Goal: Task Accomplishment & Management: Complete application form

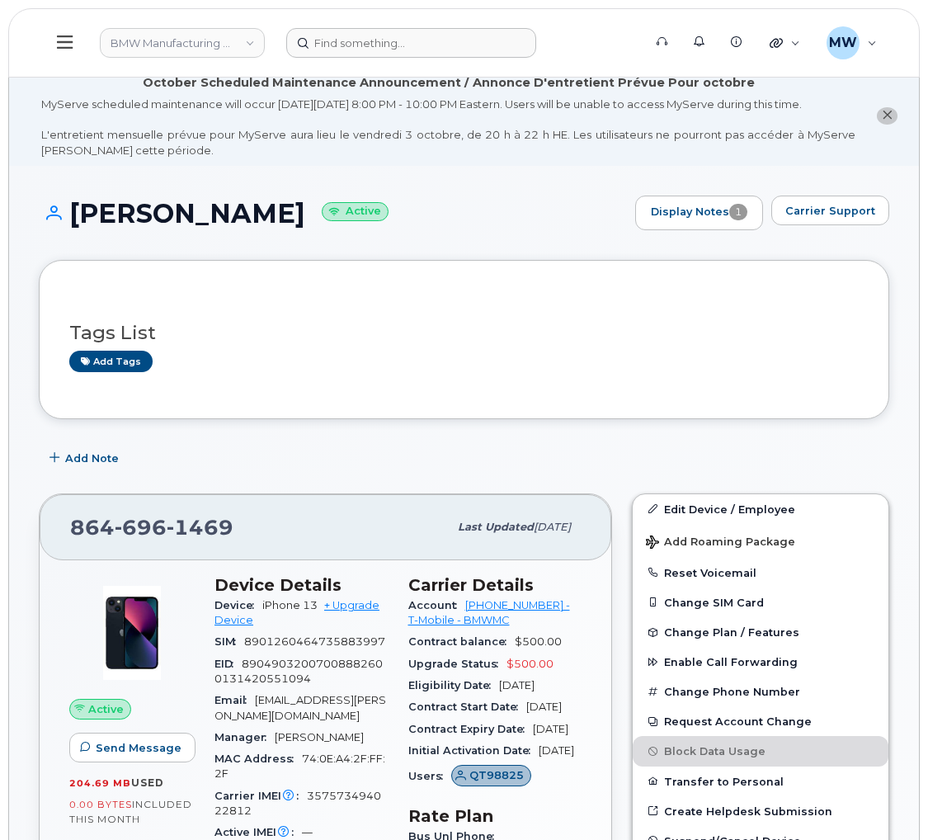
scroll to position [124, 0]
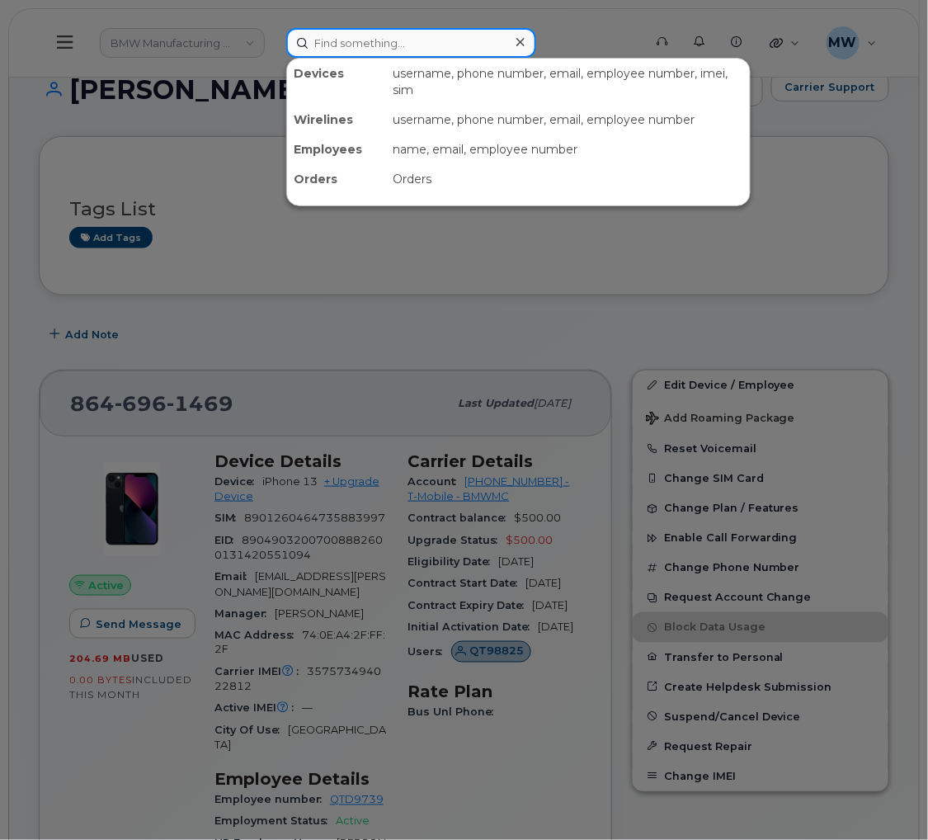
click at [336, 45] on input at bounding box center [411, 43] width 250 height 30
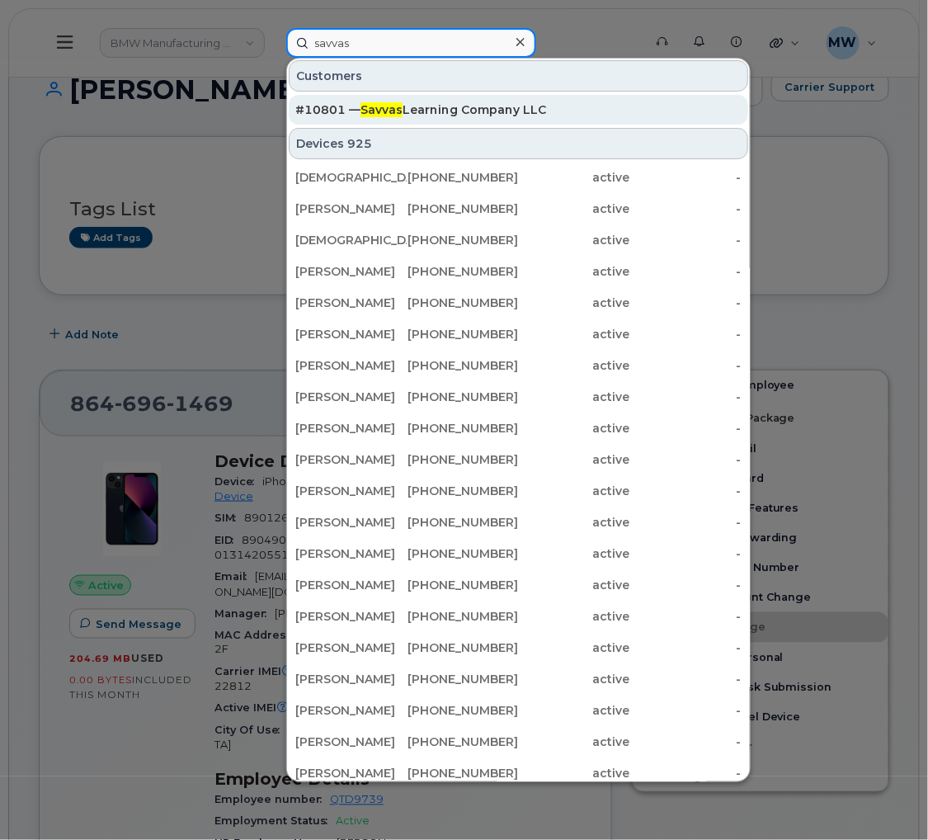
type input "savvas"
click at [471, 103] on div "#10801 — Savvas Learning Company LLC" at bounding box center [518, 109] width 446 height 17
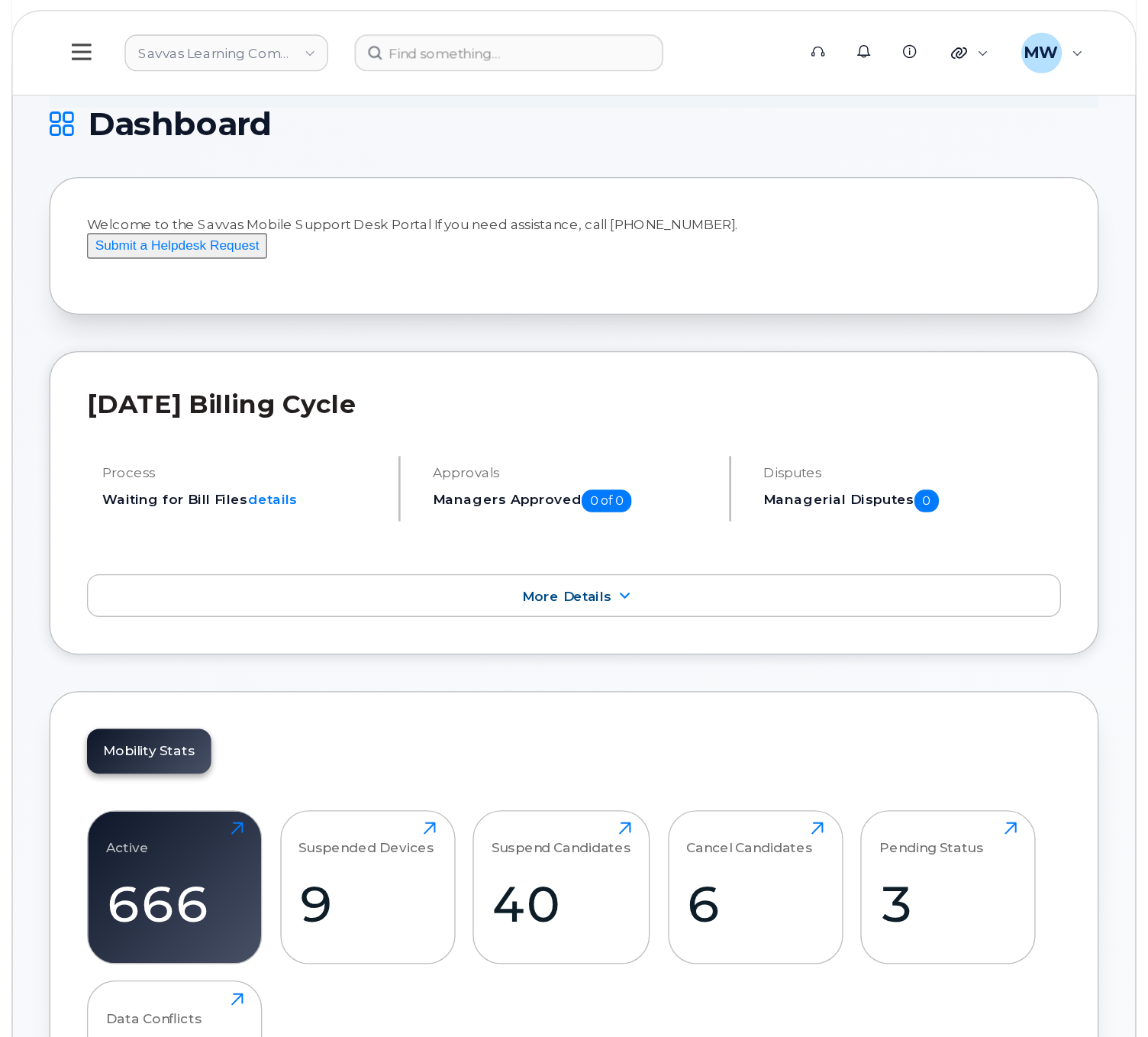
scroll to position [115, 0]
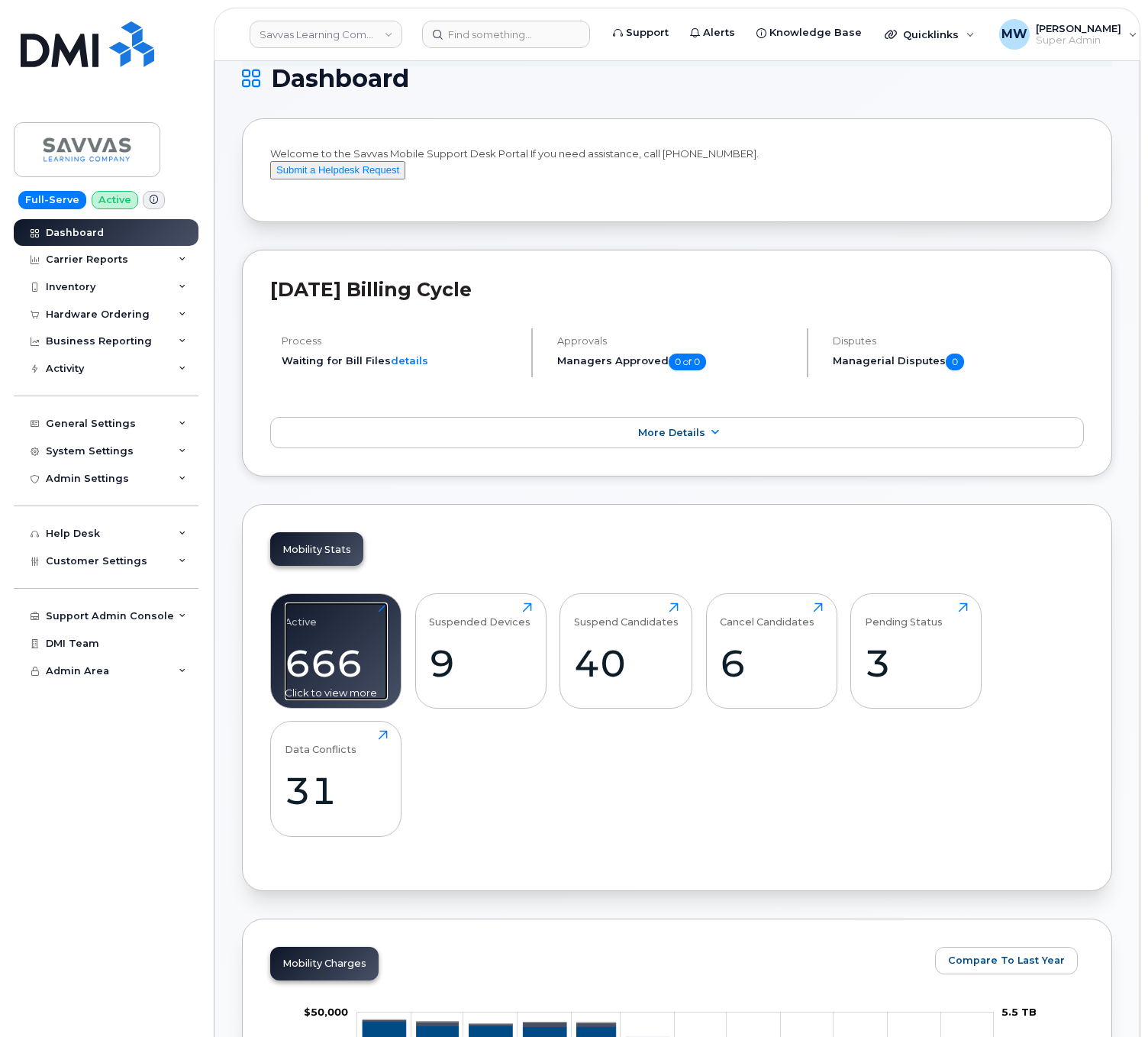
click at [342, 654] on div "Active 666 Click to view more" at bounding box center [336, 651] width 103 height 98
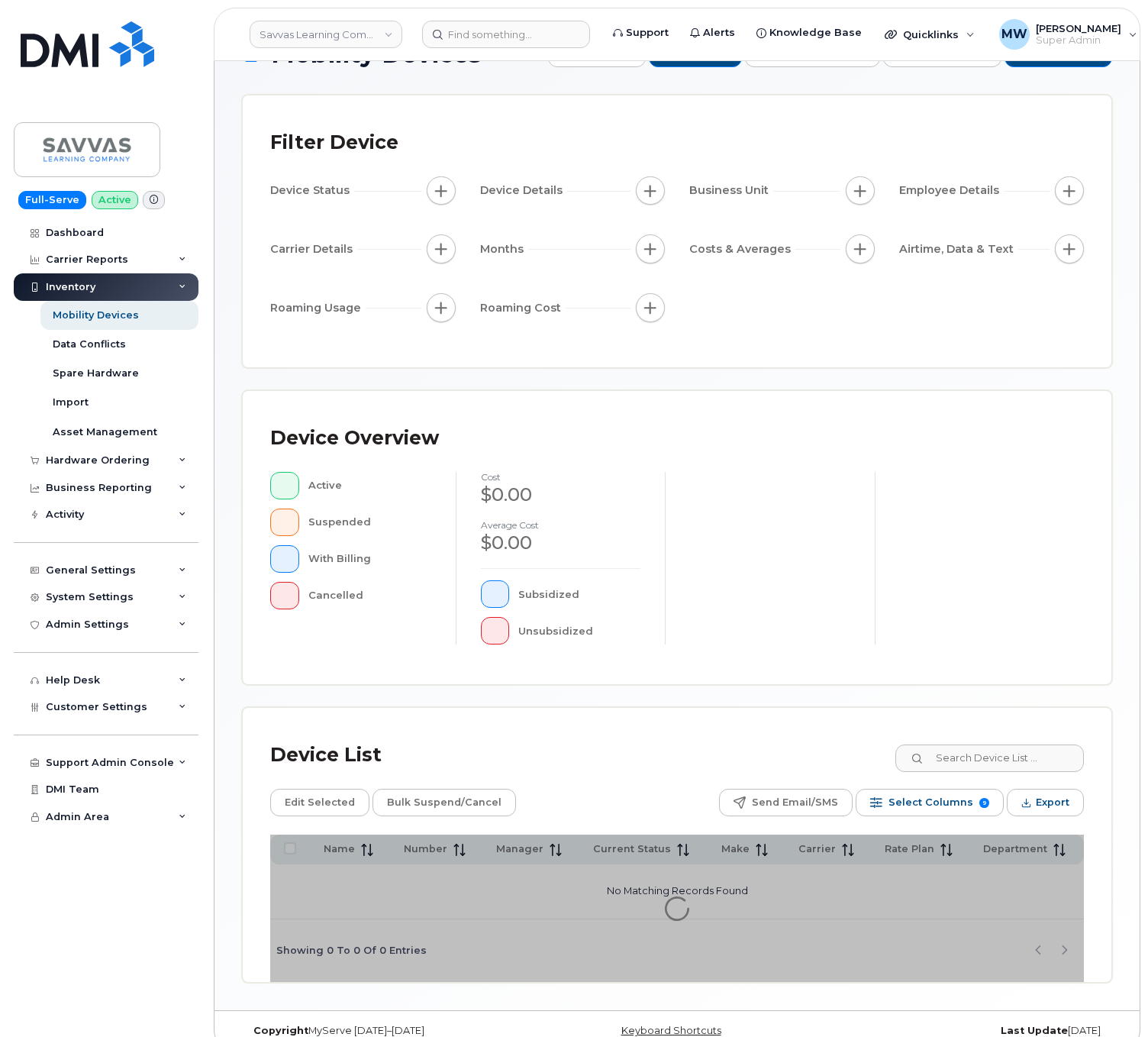
scroll to position [76, 0]
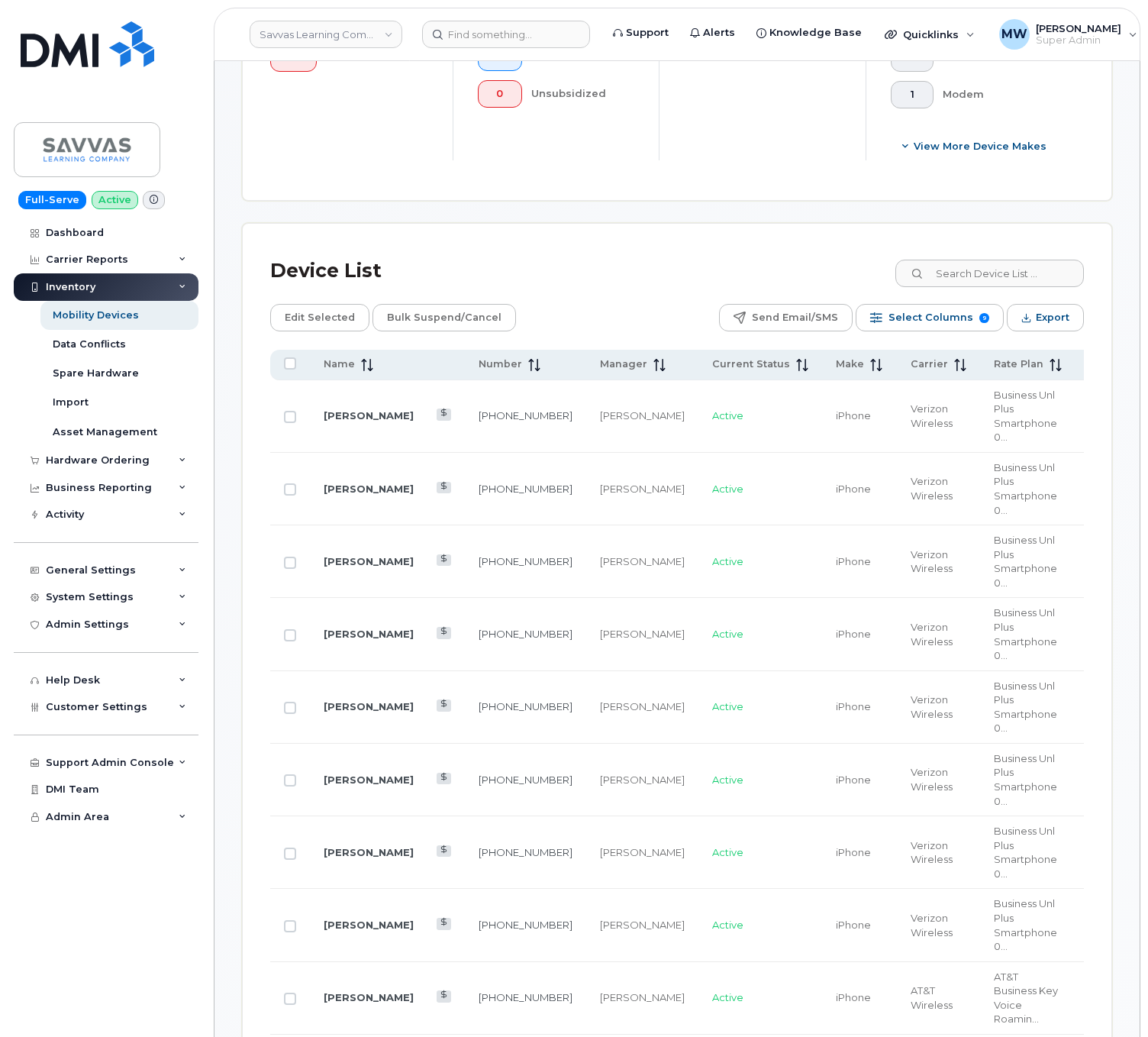
scroll to position [686, 0]
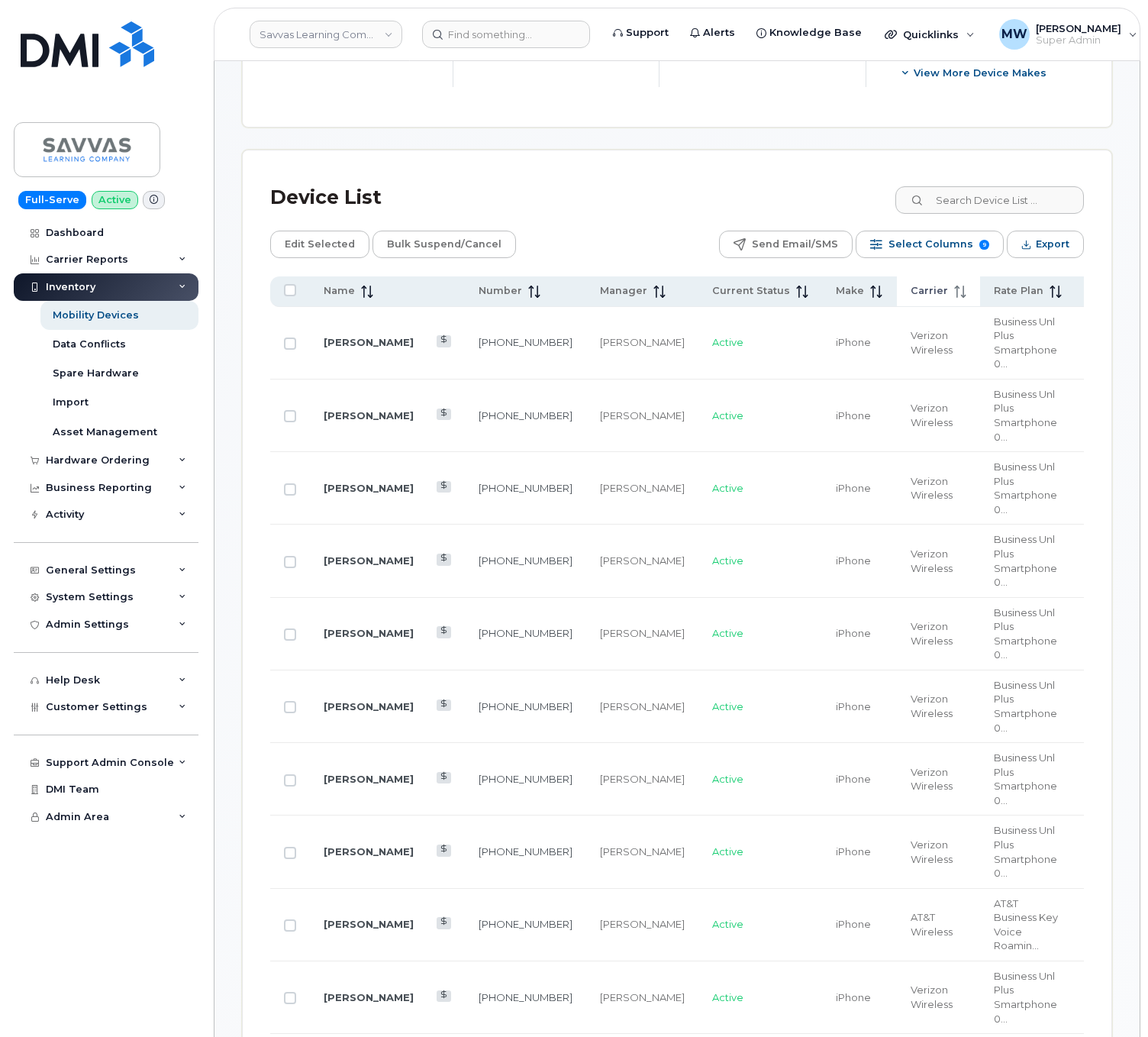
click at [963, 292] on icon at bounding box center [964, 291] width 2 height 12
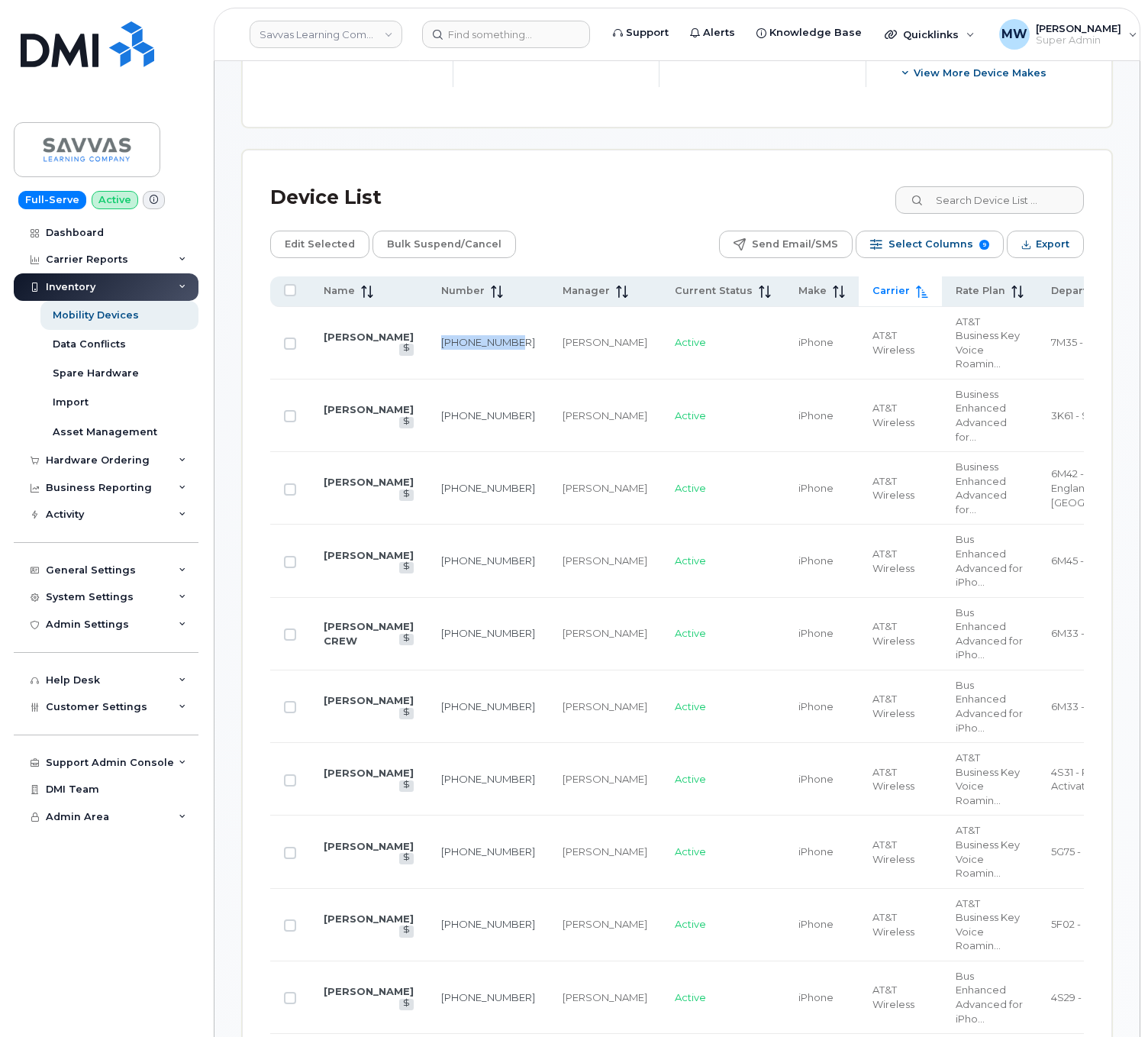
drag, startPoint x: 459, startPoint y: 350, endPoint x: 420, endPoint y: 335, distance: 41.8
click at [427, 335] on td "201-315-4338" at bounding box center [488, 343] width 121 height 72
click at [441, 340] on link "201-315-4338" at bounding box center [488, 341] width 93 height 12
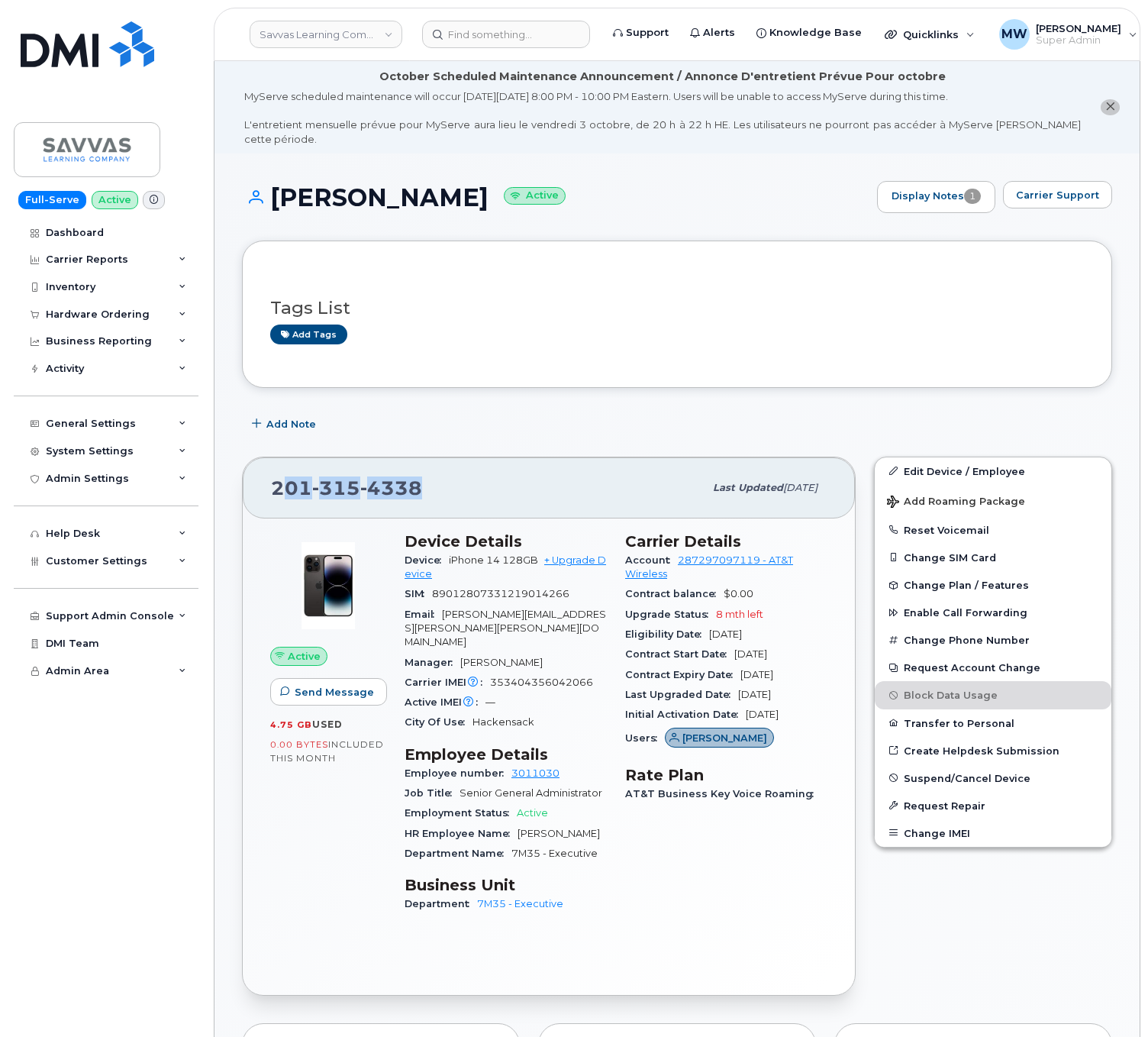
drag, startPoint x: 467, startPoint y: 465, endPoint x: 290, endPoint y: 483, distance: 177.9
click at [290, 483] on div "201 315 4338" at bounding box center [488, 488] width 433 height 32
click at [439, 472] on div "201 315 4338" at bounding box center [488, 488] width 433 height 32
drag, startPoint x: 439, startPoint y: 469, endPoint x: 281, endPoint y: 471, distance: 158.0
click at [281, 472] on div "201 315 4338" at bounding box center [488, 488] width 433 height 32
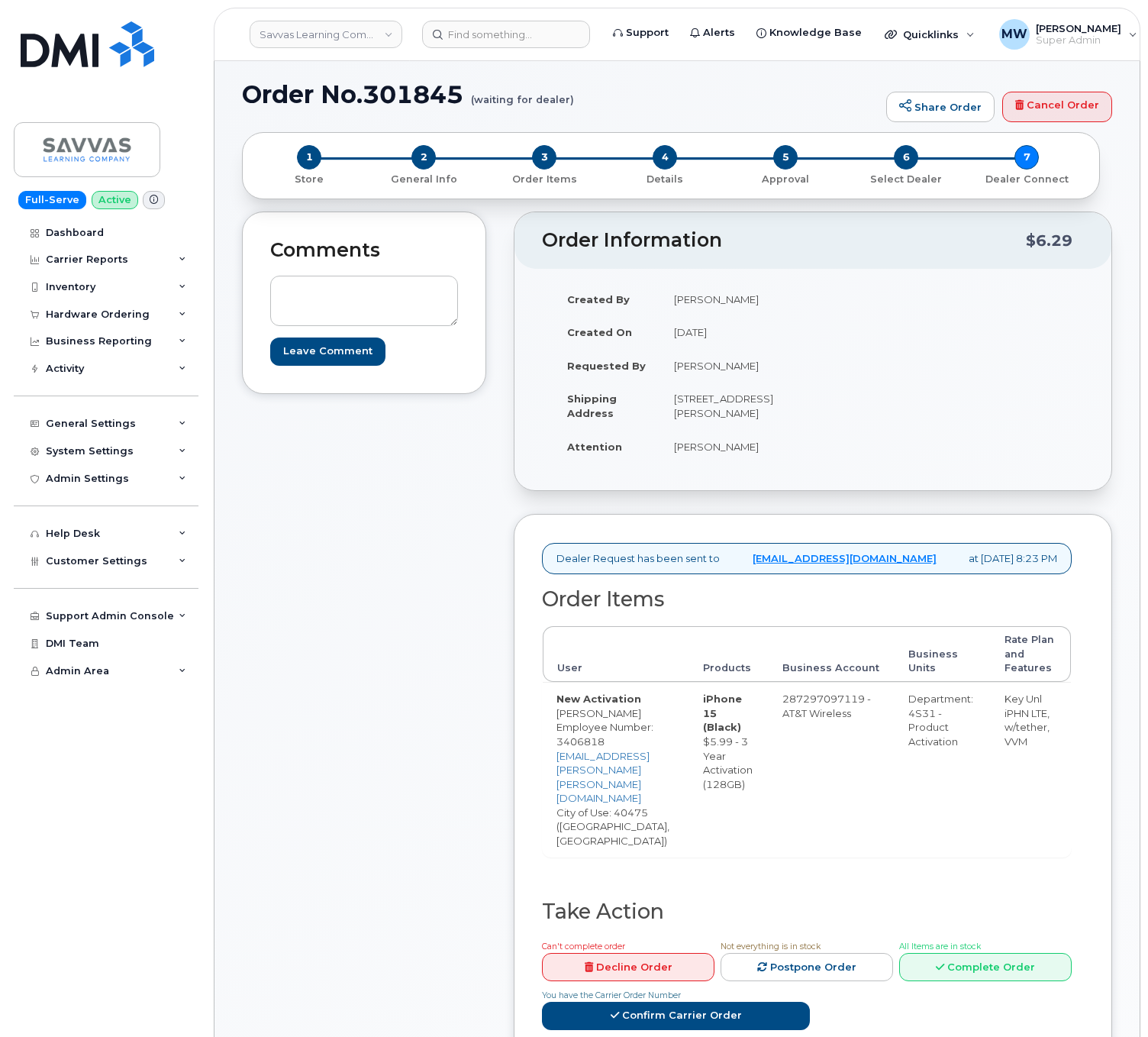
scroll to position [153, 0]
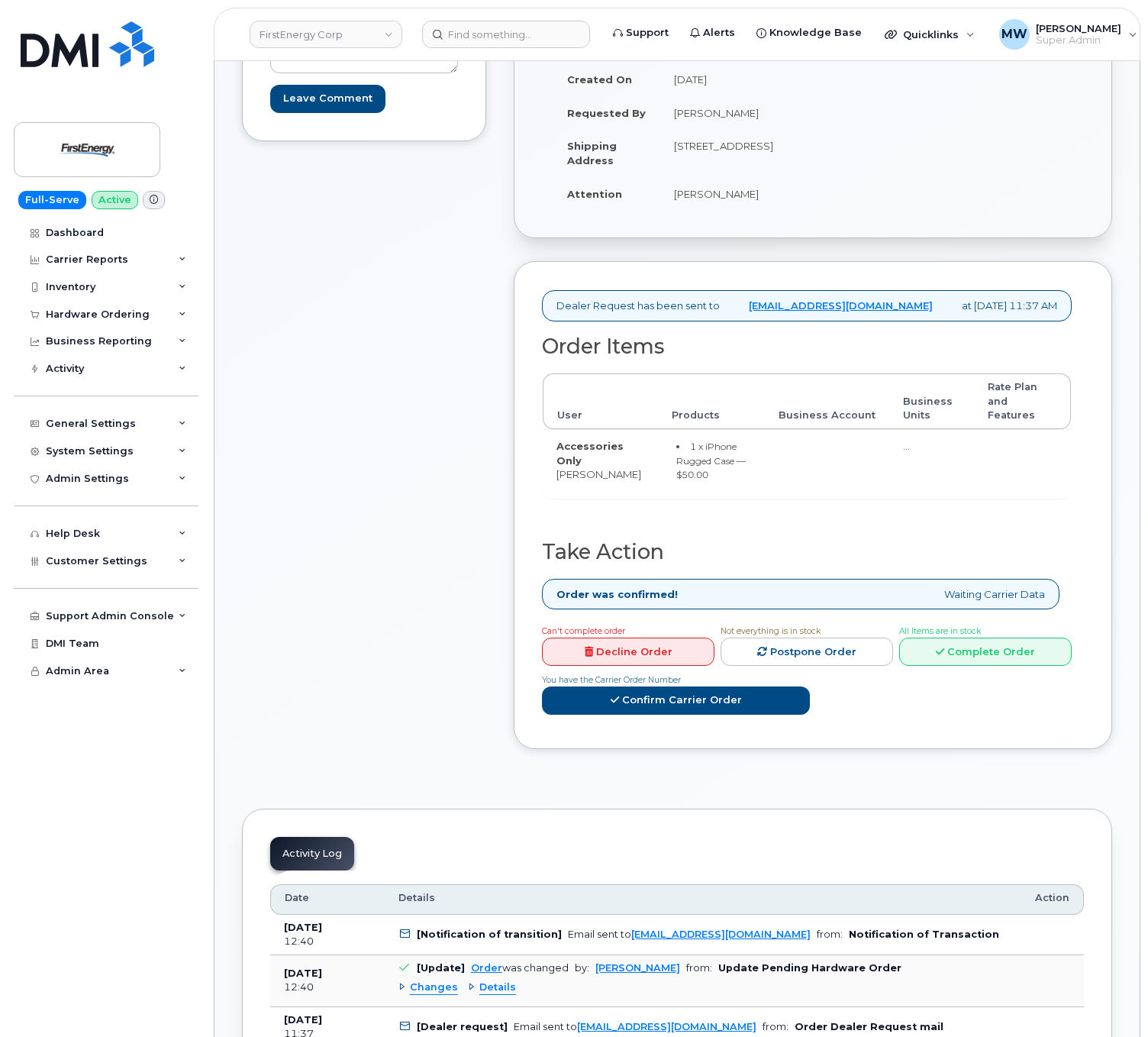
scroll to position [458, 0]
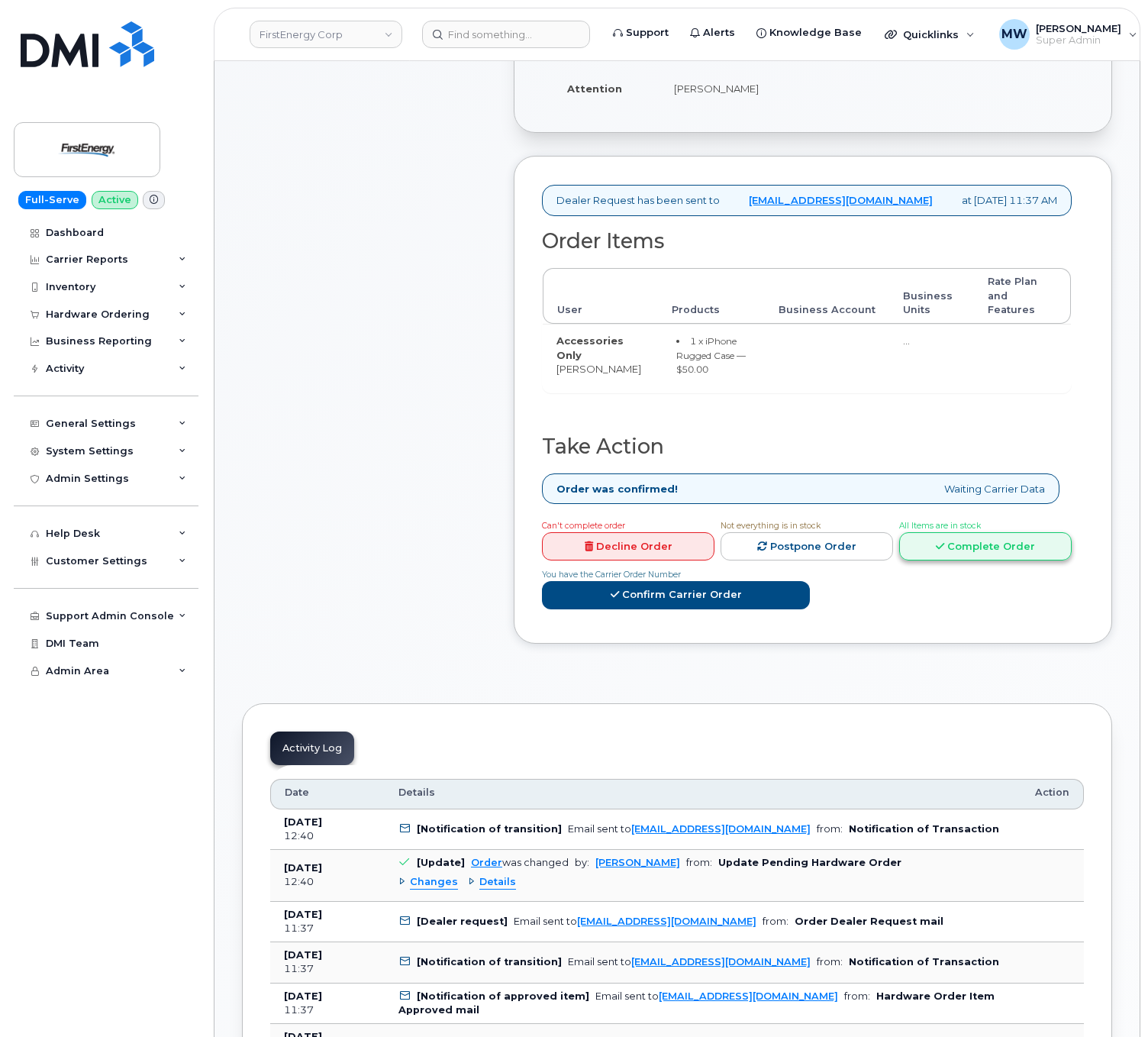
click at [1002, 550] on link "Complete Order" at bounding box center [985, 546] width 172 height 29
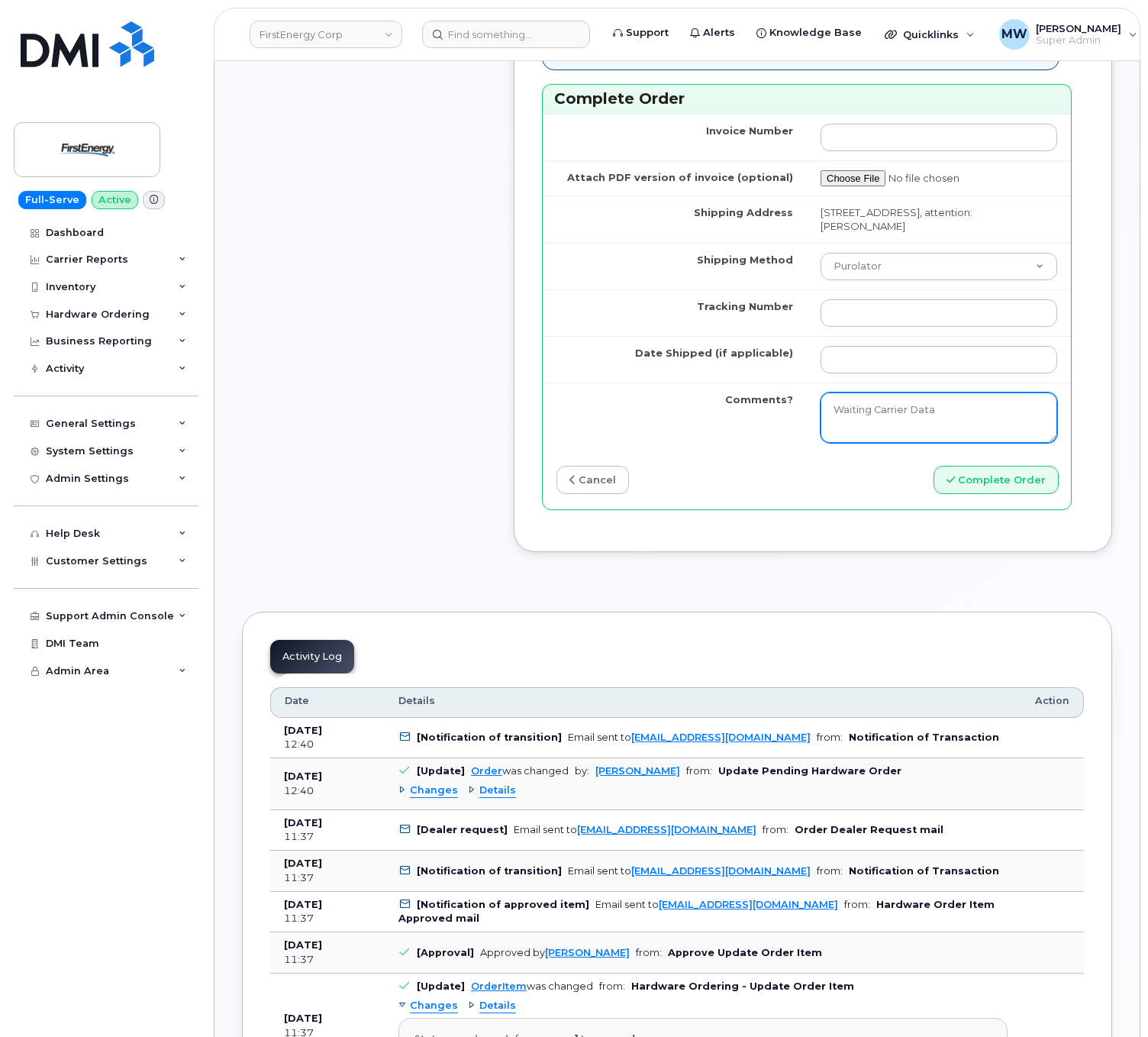
scroll to position [1221, 0]
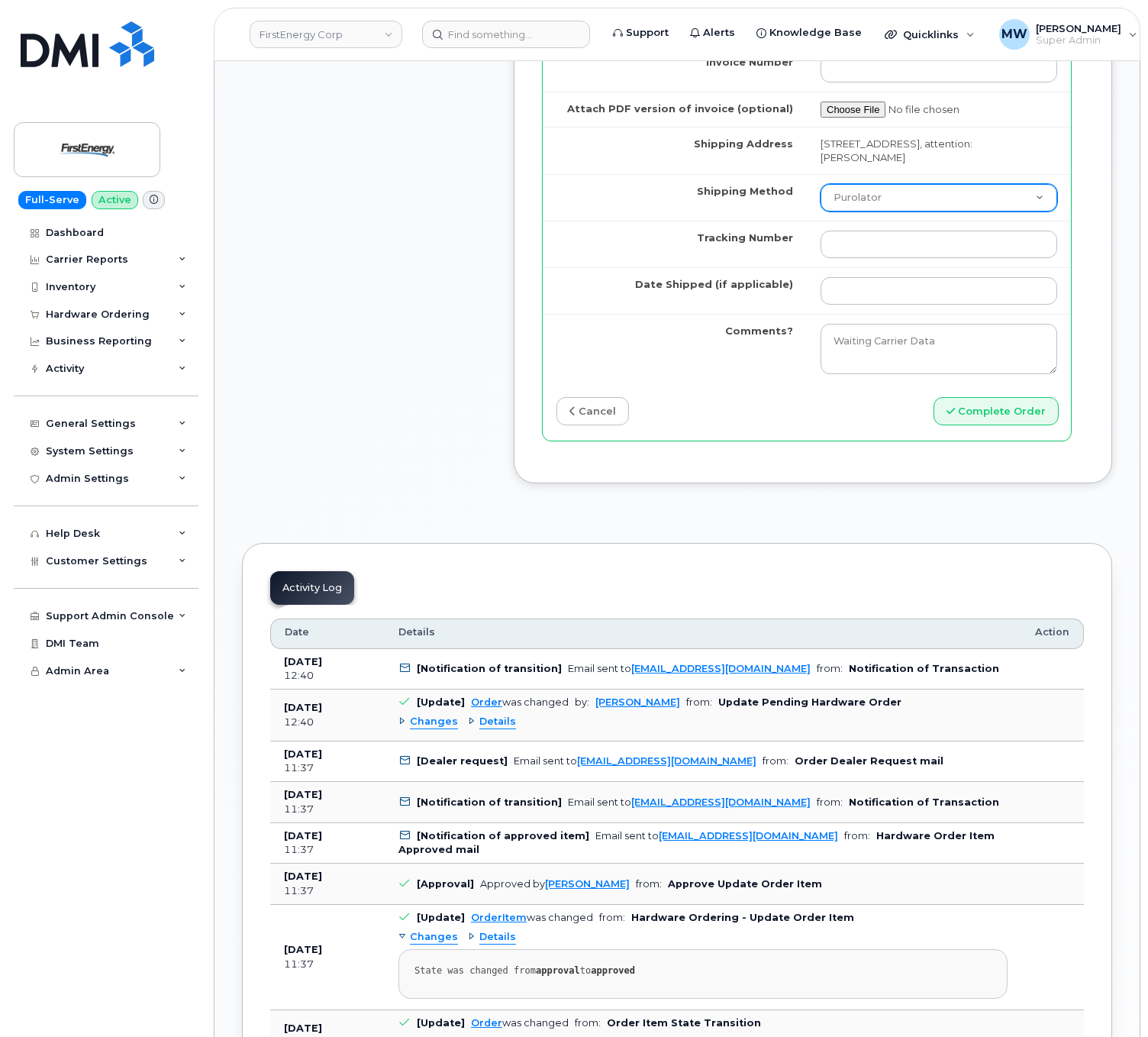
drag, startPoint x: 875, startPoint y: 209, endPoint x: 876, endPoint y: 223, distance: 14.0
click at [875, 209] on select "Purolator UPS FedEx Canada Post Courier Other Drop Off Pick Up" at bounding box center [939, 198] width 237 height 28
select select "UPS"
click at [821, 196] on select "Purolator UPS FedEx Canada Post Courier Other Drop Off Pick Up" at bounding box center [939, 198] width 237 height 28
click at [893, 220] on td "Purolator UPS FedEx Canada Post Courier Other Drop Off Pick Up" at bounding box center [939, 197] width 265 height 46
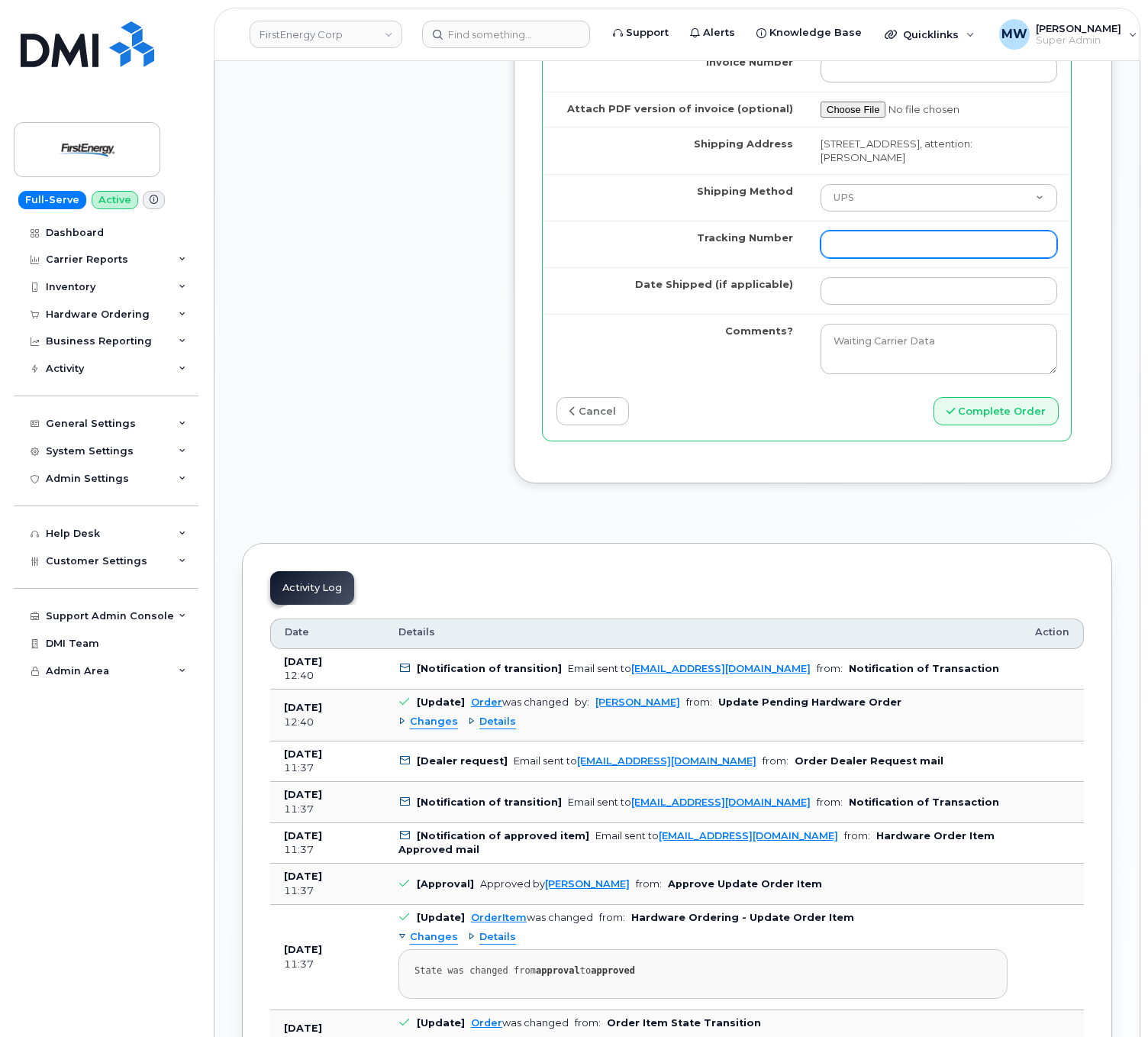
click at [913, 258] on input "Tracking Number" at bounding box center [939, 244] width 237 height 28
paste input "1ZHF12013517085976"
drag, startPoint x: 849, startPoint y: 255, endPoint x: 727, endPoint y: 237, distance: 123.3
click at [727, 237] on tr "Tracking Number 1ZHF12013517085976" at bounding box center [807, 243] width 528 height 46
type input "1ZHF12013517085976"
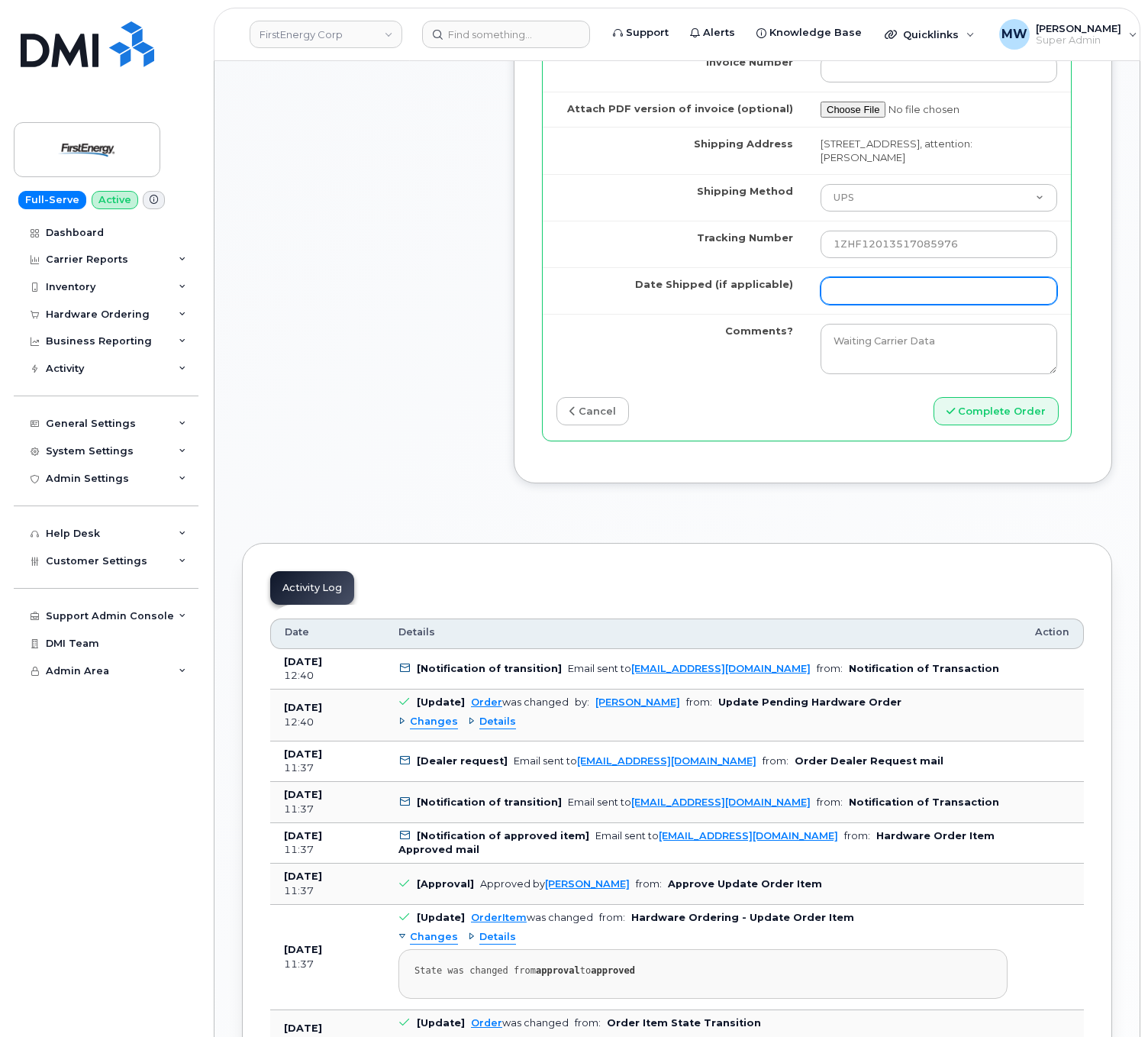
drag, startPoint x: 859, startPoint y: 288, endPoint x: 871, endPoint y: 300, distance: 17.0
click at [864, 295] on td at bounding box center [939, 290] width 265 height 46
click at [884, 304] on input "Date Shipped (if applicable)" at bounding box center [939, 291] width 237 height 28
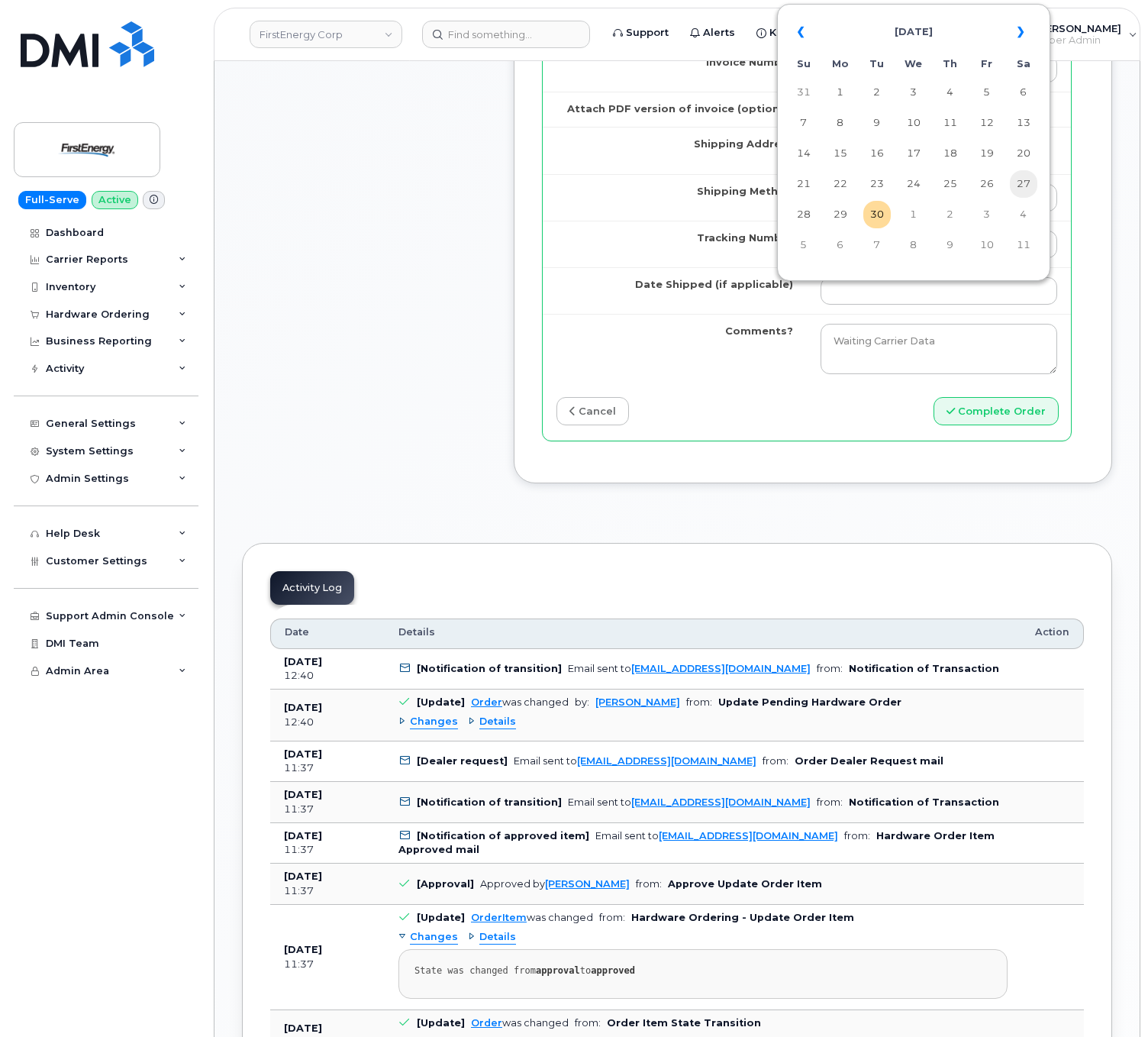
click at [1034, 186] on td "27" at bounding box center [1024, 184] width 28 height 28
type input "2025-09-27"
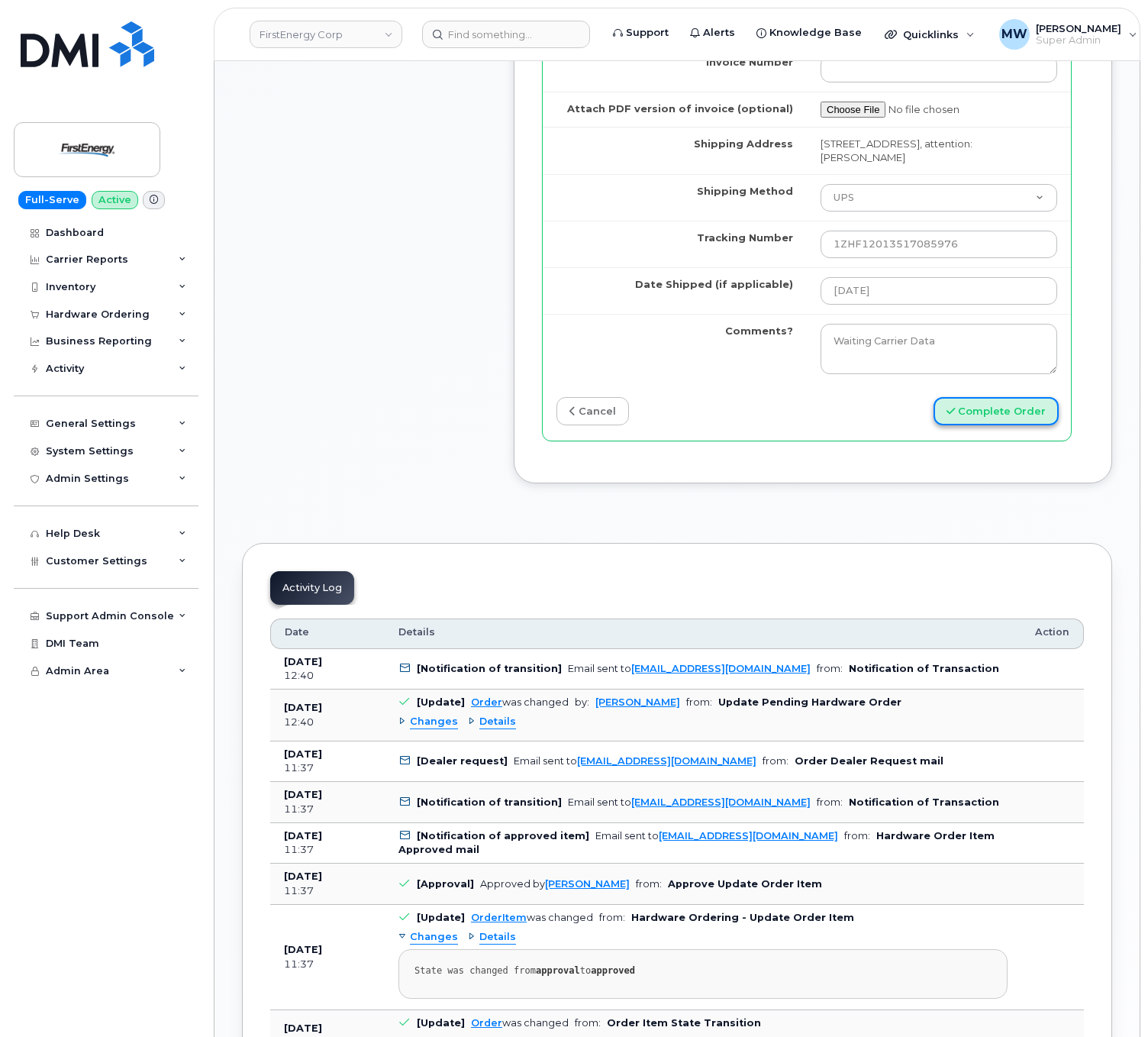
click at [1029, 426] on button "Complete Order" at bounding box center [995, 411] width 125 height 29
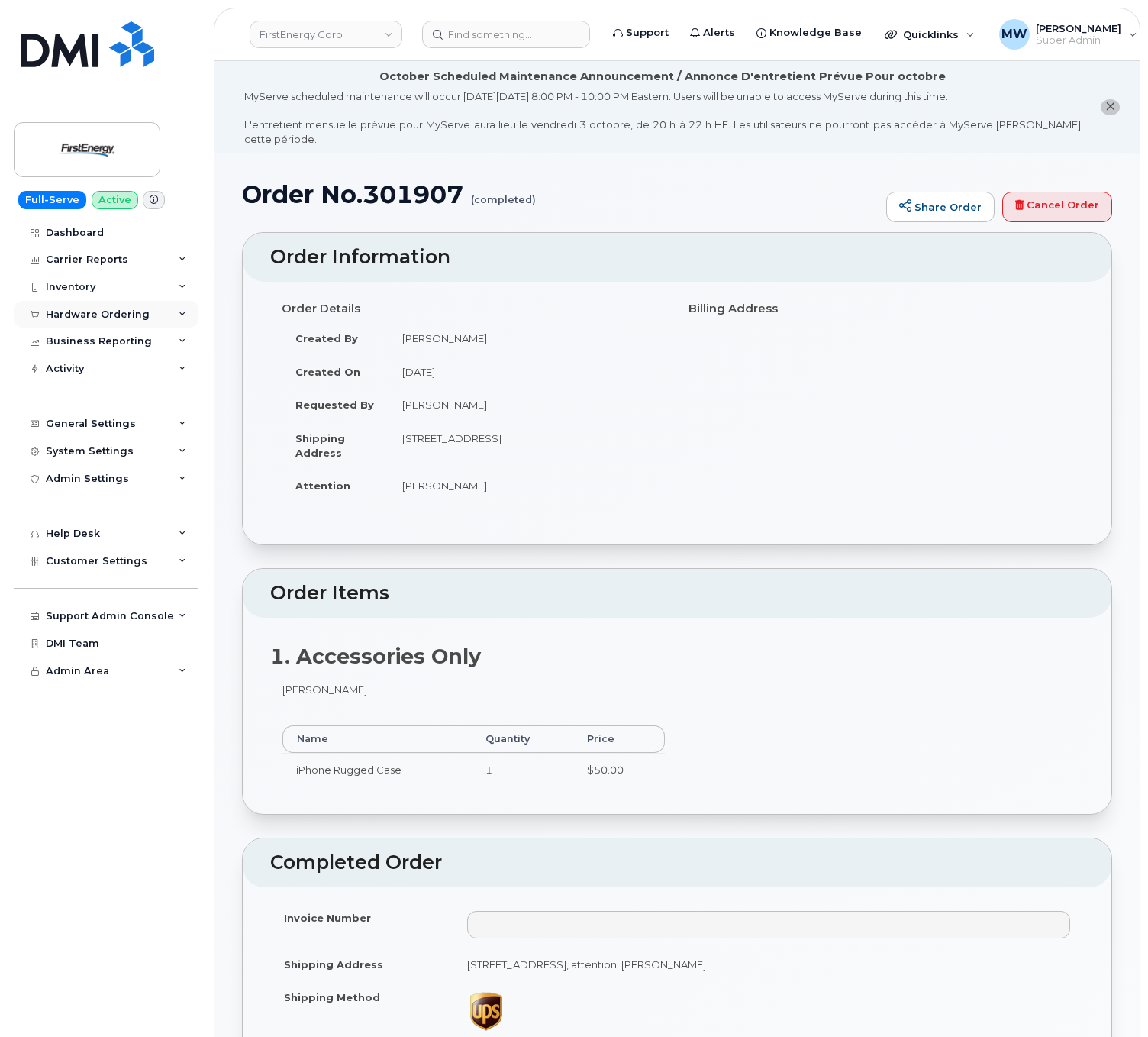
click at [82, 310] on div "Hardware Ordering" at bounding box center [98, 314] width 104 height 12
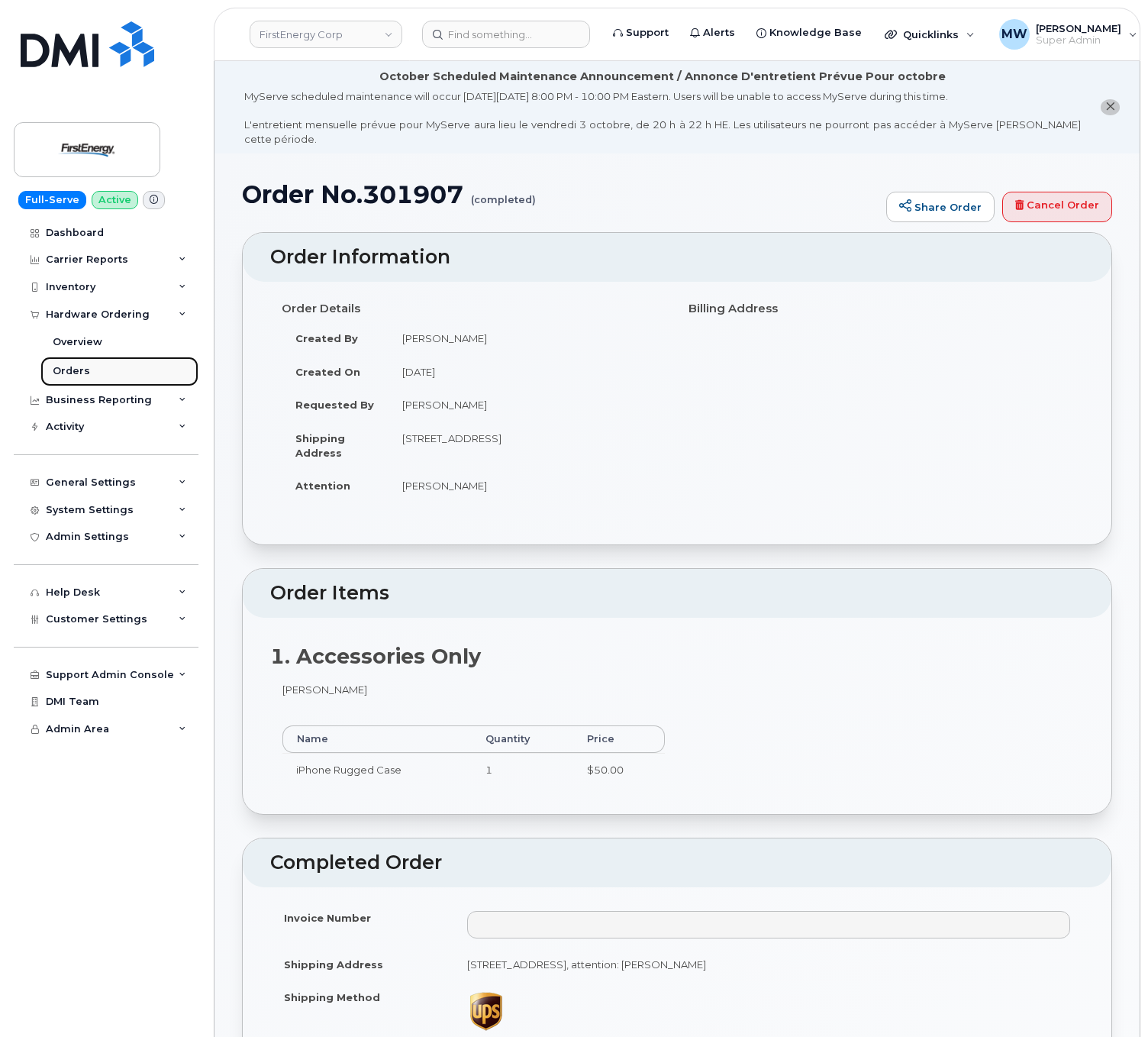
click at [98, 374] on link "Orders" at bounding box center [119, 370] width 158 height 29
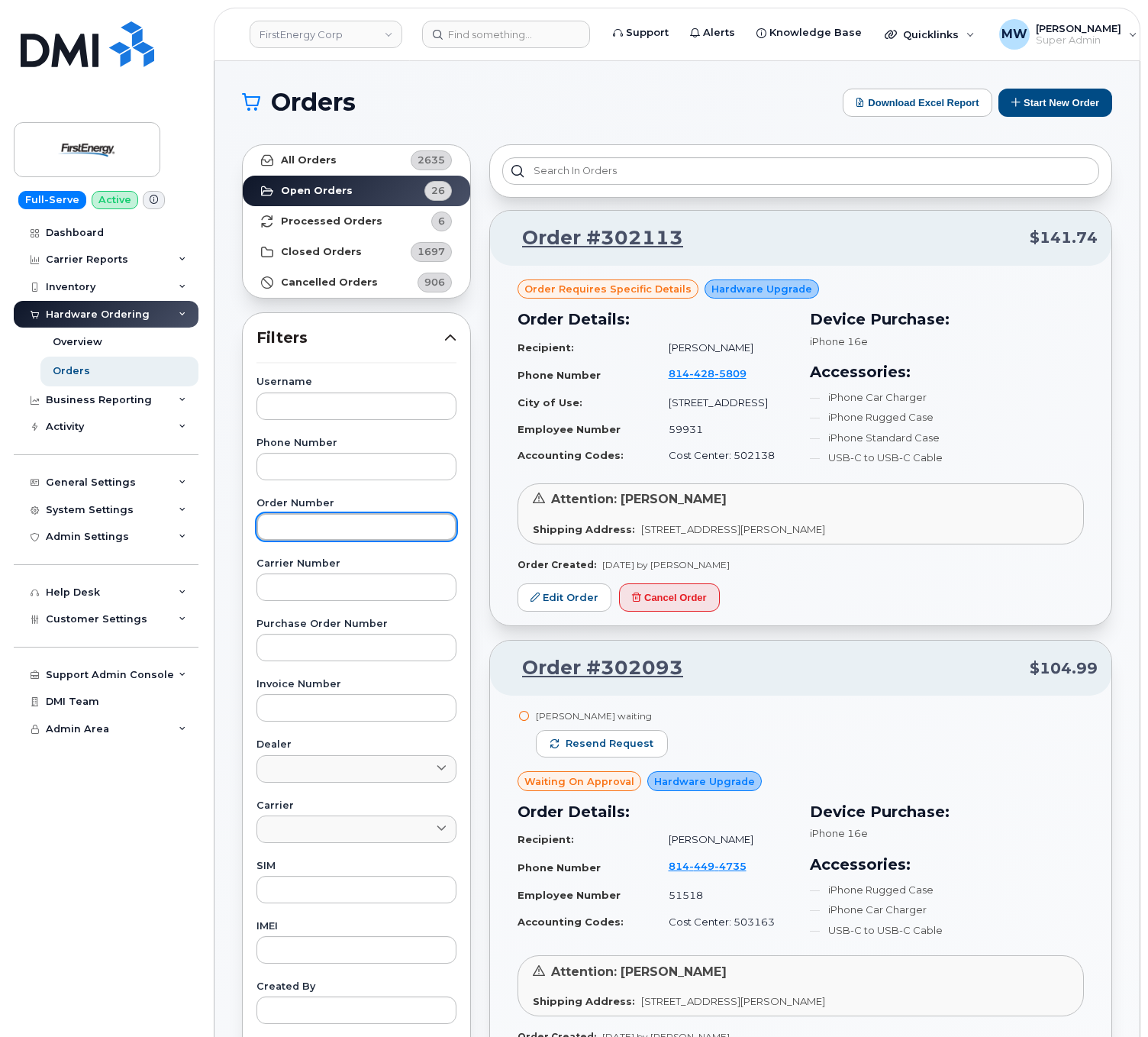
click at [344, 537] on input "text" at bounding box center [356, 527] width 200 height 28
paste input "301414"
type input "301414"
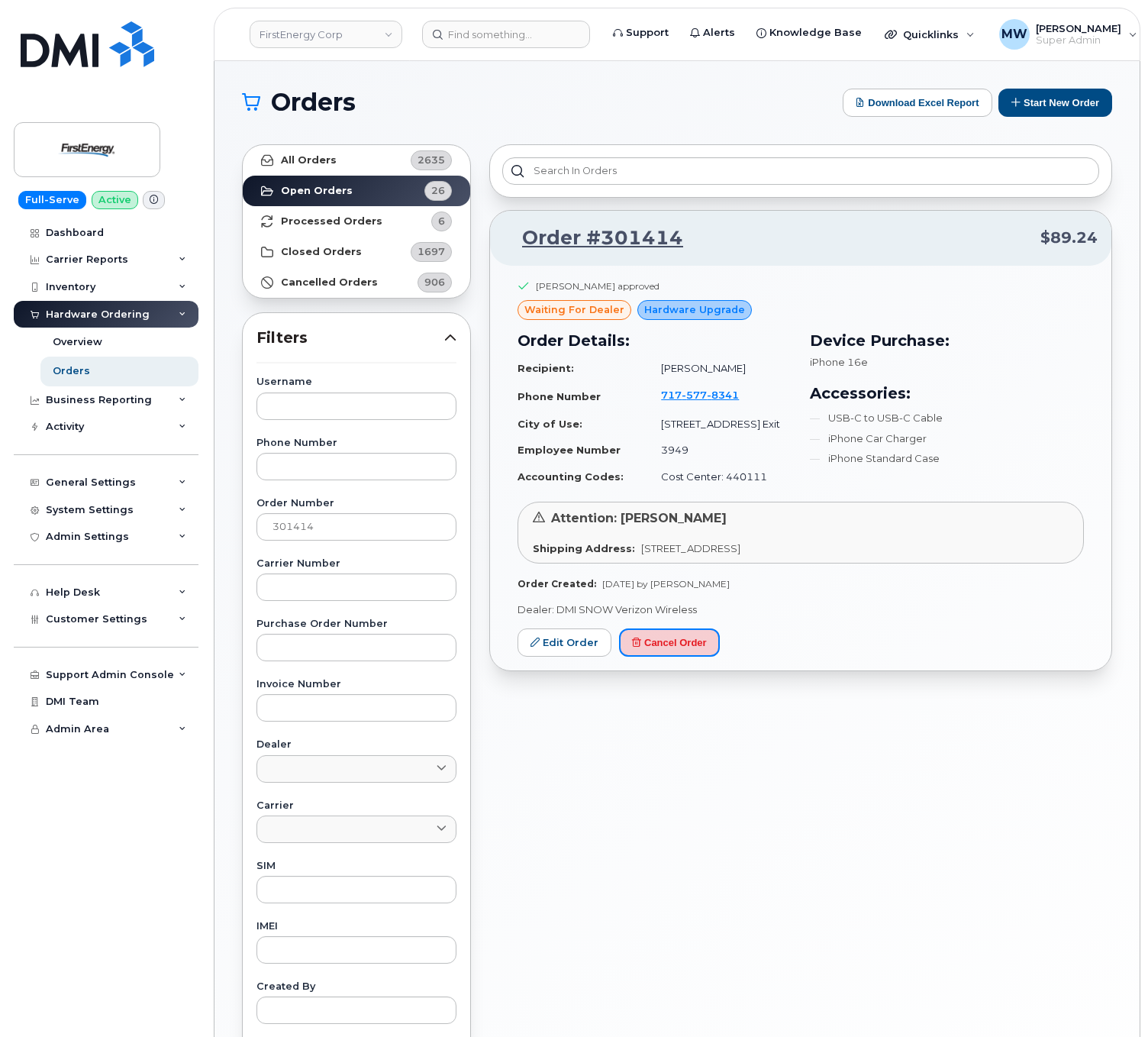
drag, startPoint x: 719, startPoint y: 634, endPoint x: 718, endPoint y: 82, distance: 552.0
click at [710, 631] on button "Cancel Order" at bounding box center [669, 642] width 101 height 29
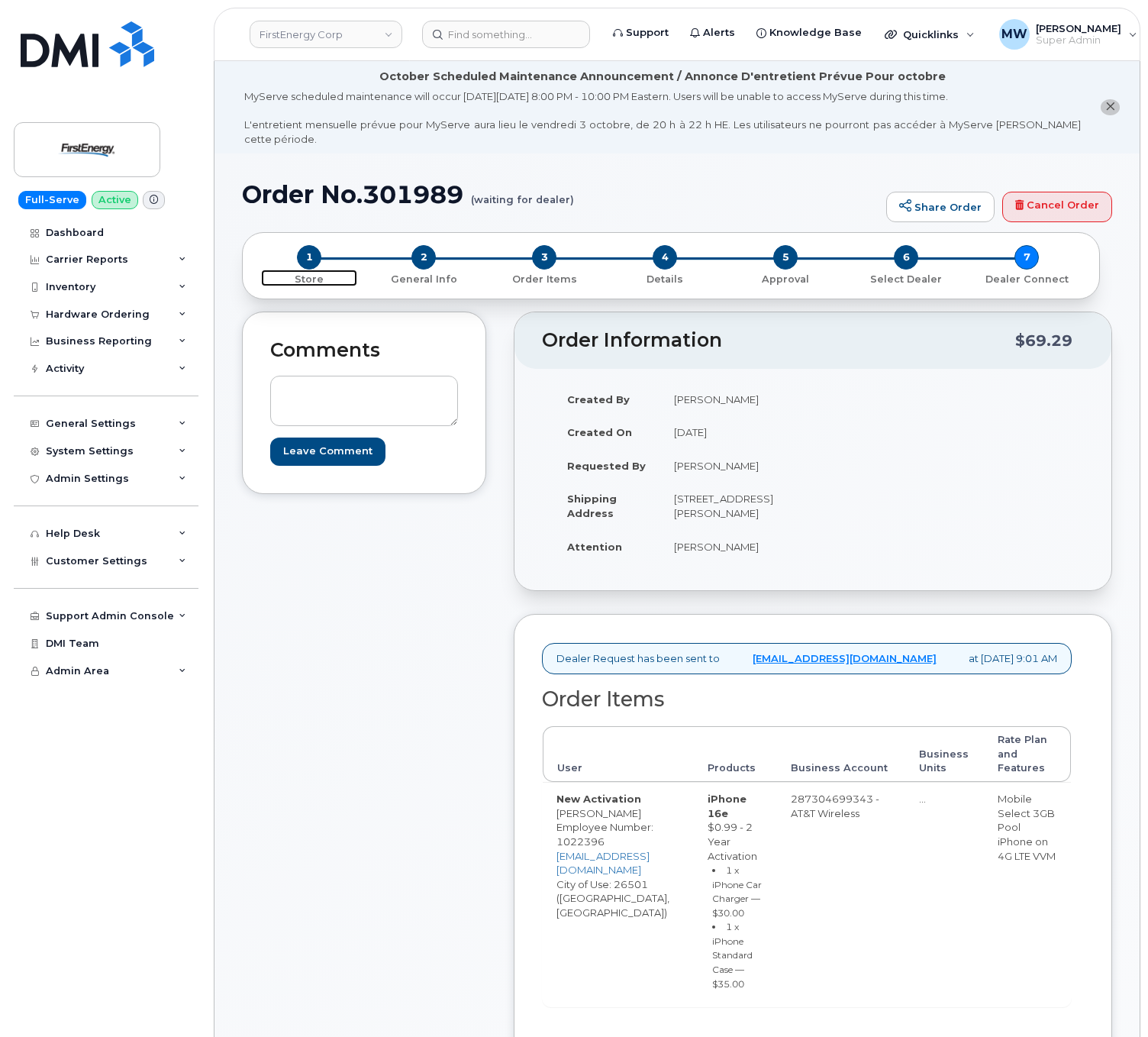
click at [312, 245] on span "1" at bounding box center [309, 257] width 24 height 24
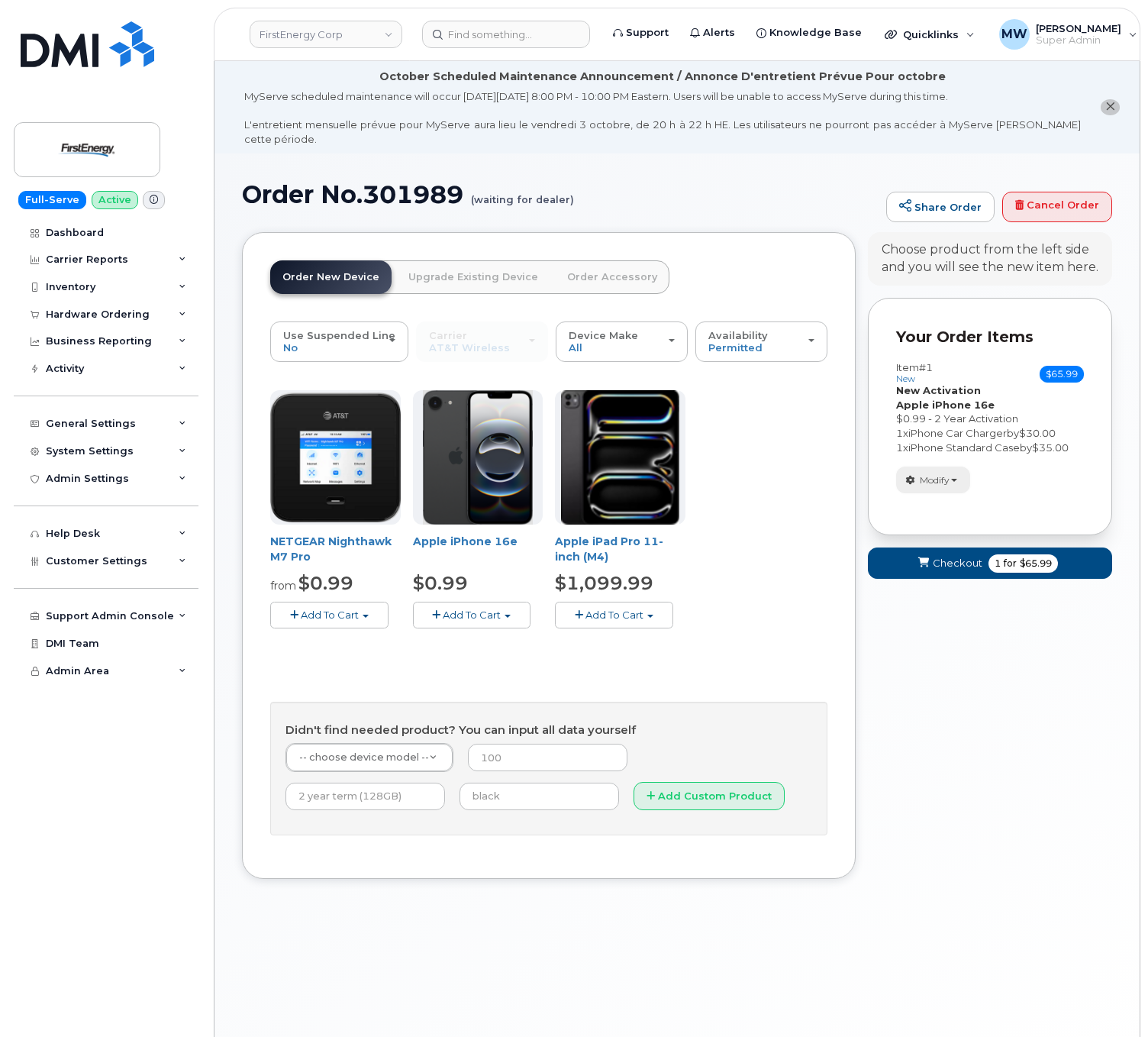
click at [945, 474] on span "Modify" at bounding box center [934, 480] width 30 height 14
click at [944, 494] on link "change" at bounding box center [969, 503] width 145 height 19
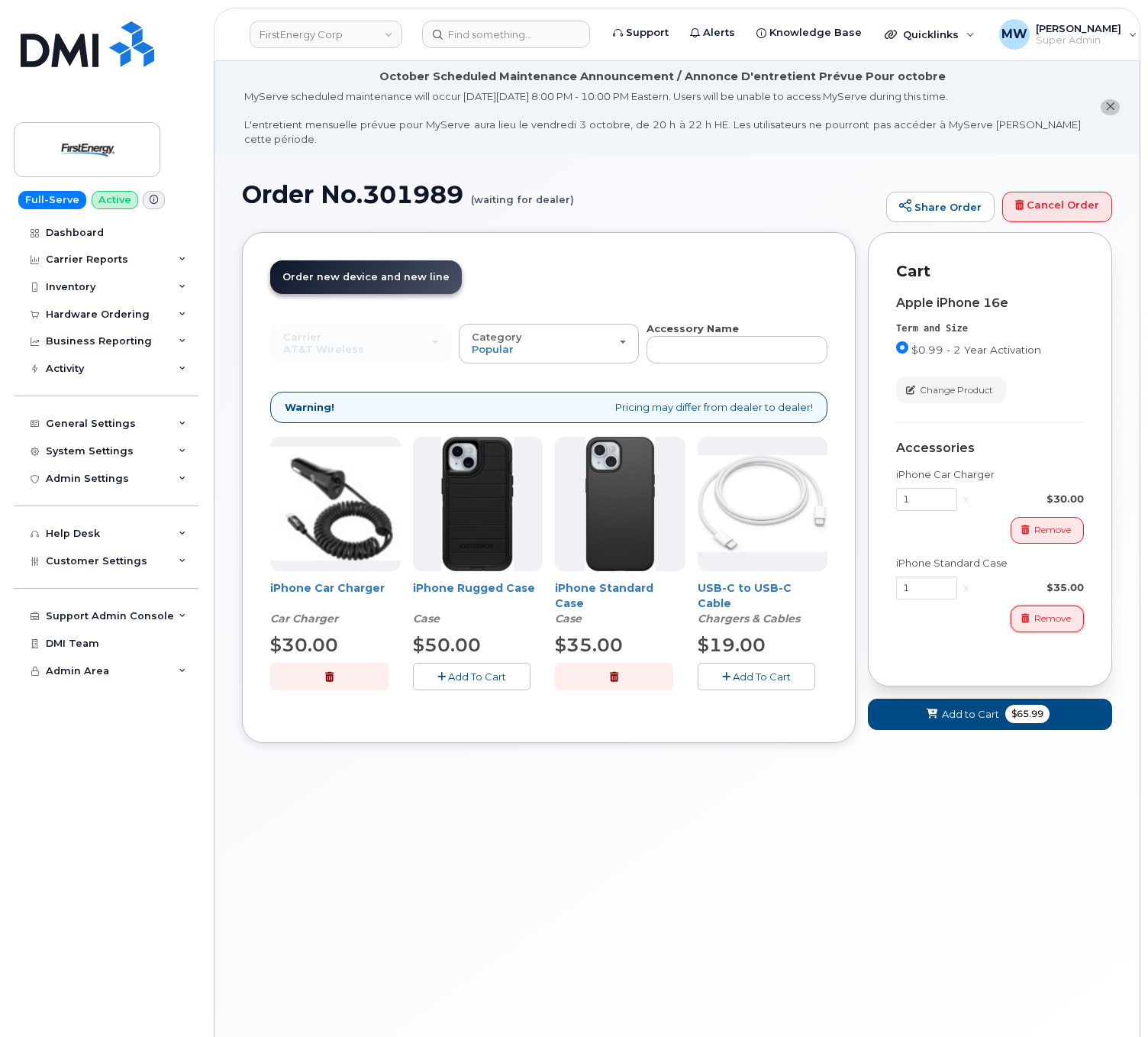
click at [1050, 611] on span "Remove" at bounding box center [1053, 618] width 37 height 14
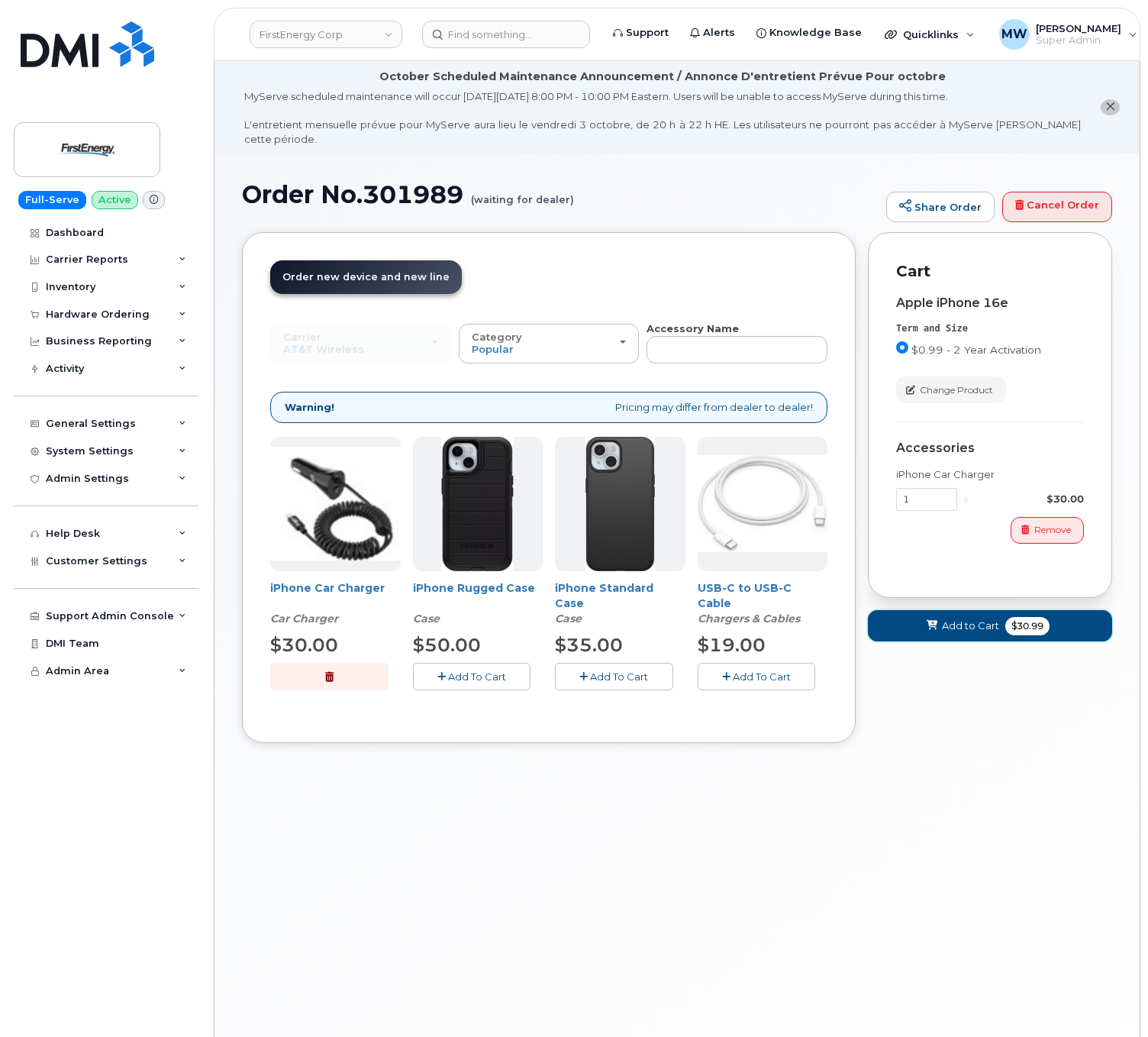
drag, startPoint x: 931, startPoint y: 612, endPoint x: 953, endPoint y: 623, distance: 24.6
click at [932, 621] on icon at bounding box center [932, 625] width 11 height 10
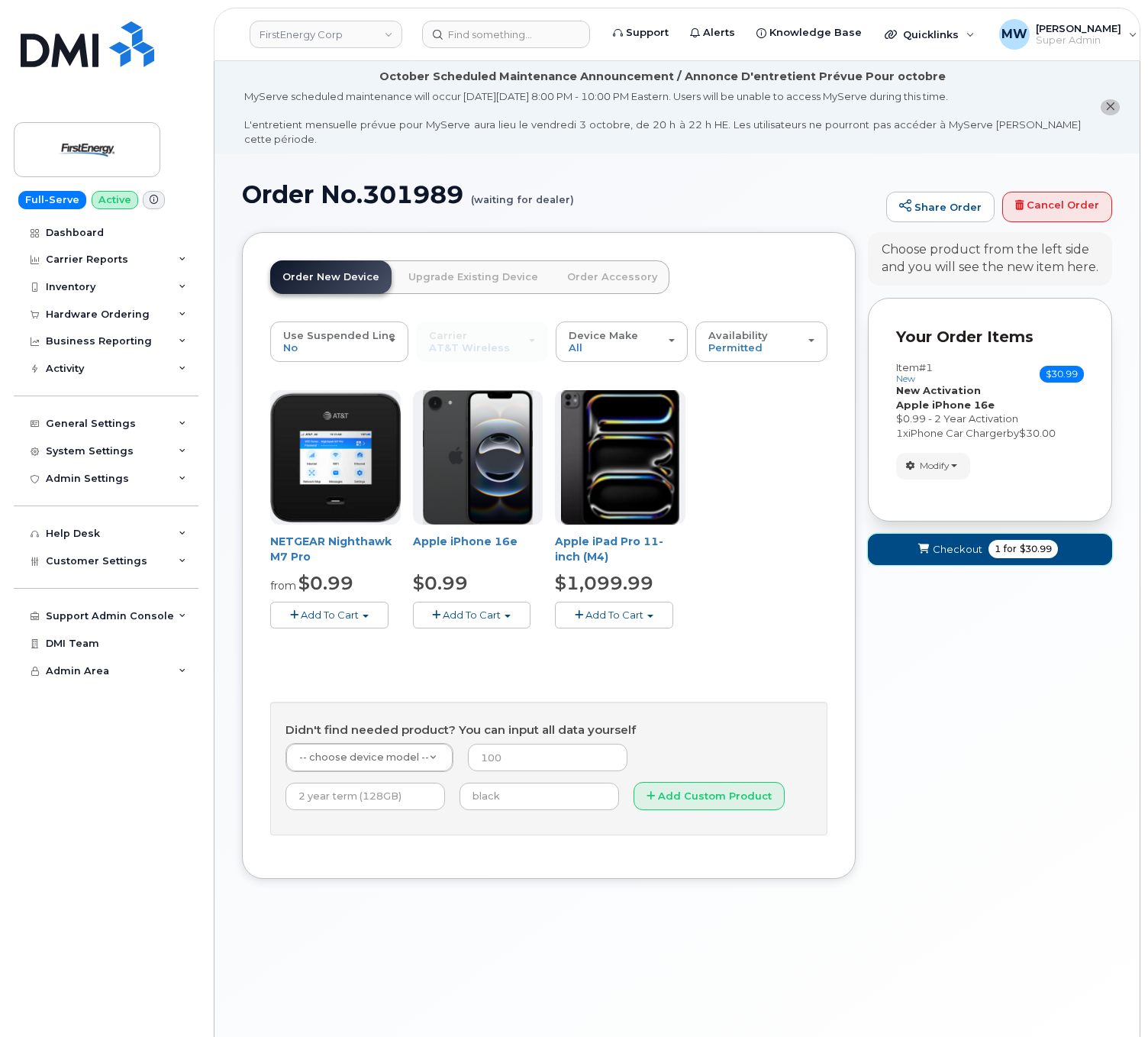
click at [944, 545] on button "Checkout 1 for $30.99" at bounding box center [990, 549] width 244 height 31
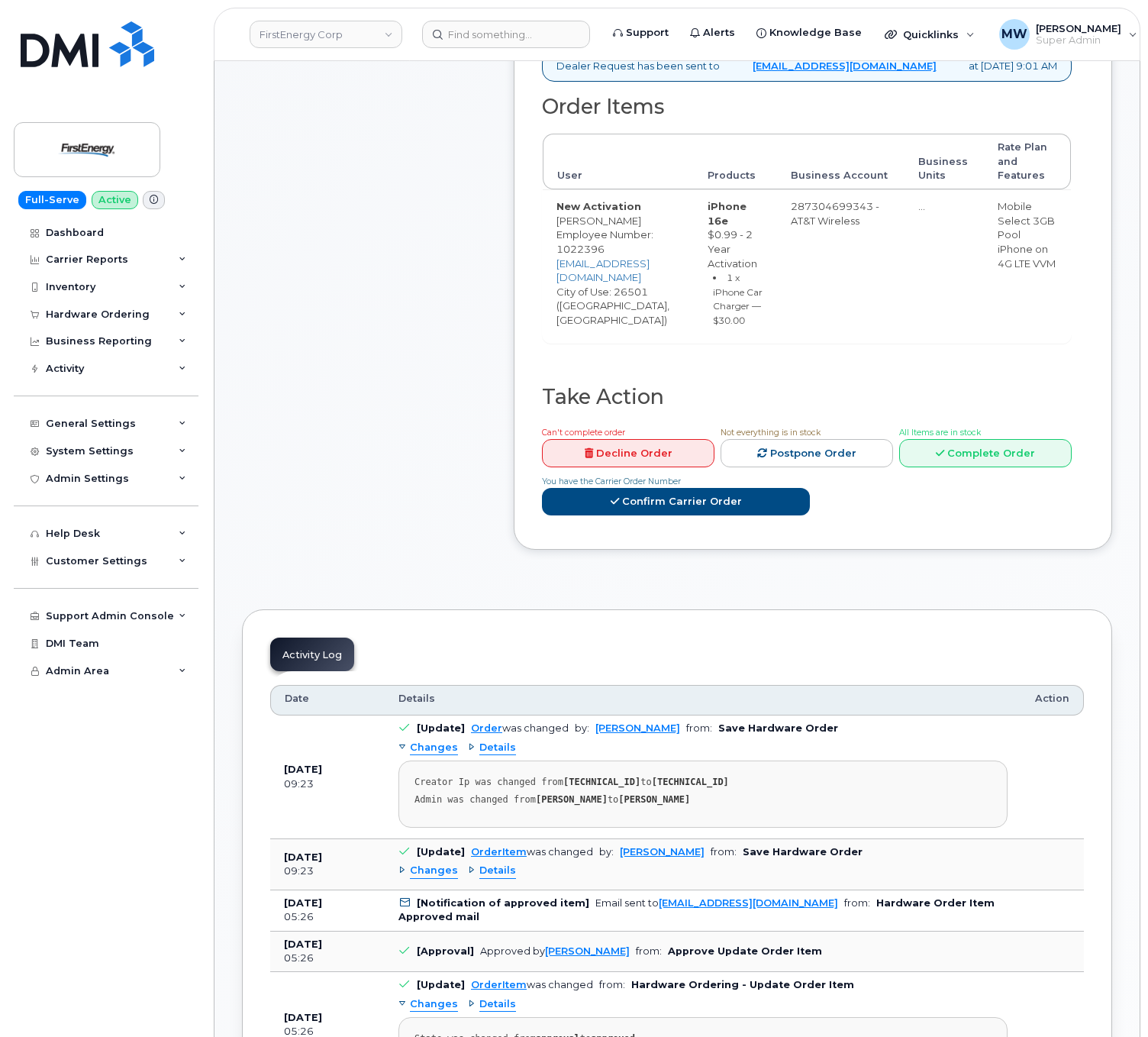
scroll to position [611, 0]
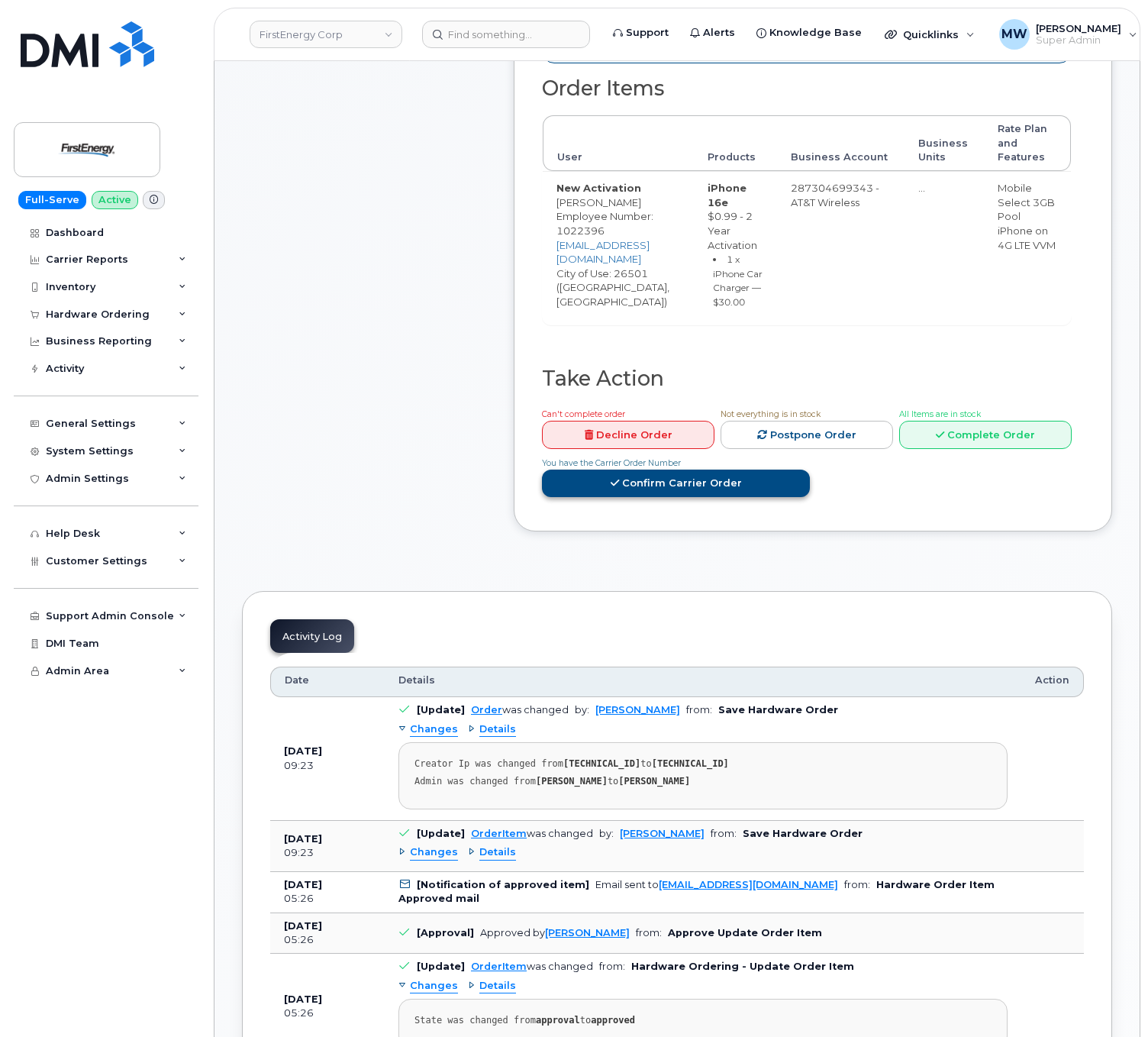
click at [809, 469] on link "Confirm Carrier Order" at bounding box center [676, 483] width 268 height 29
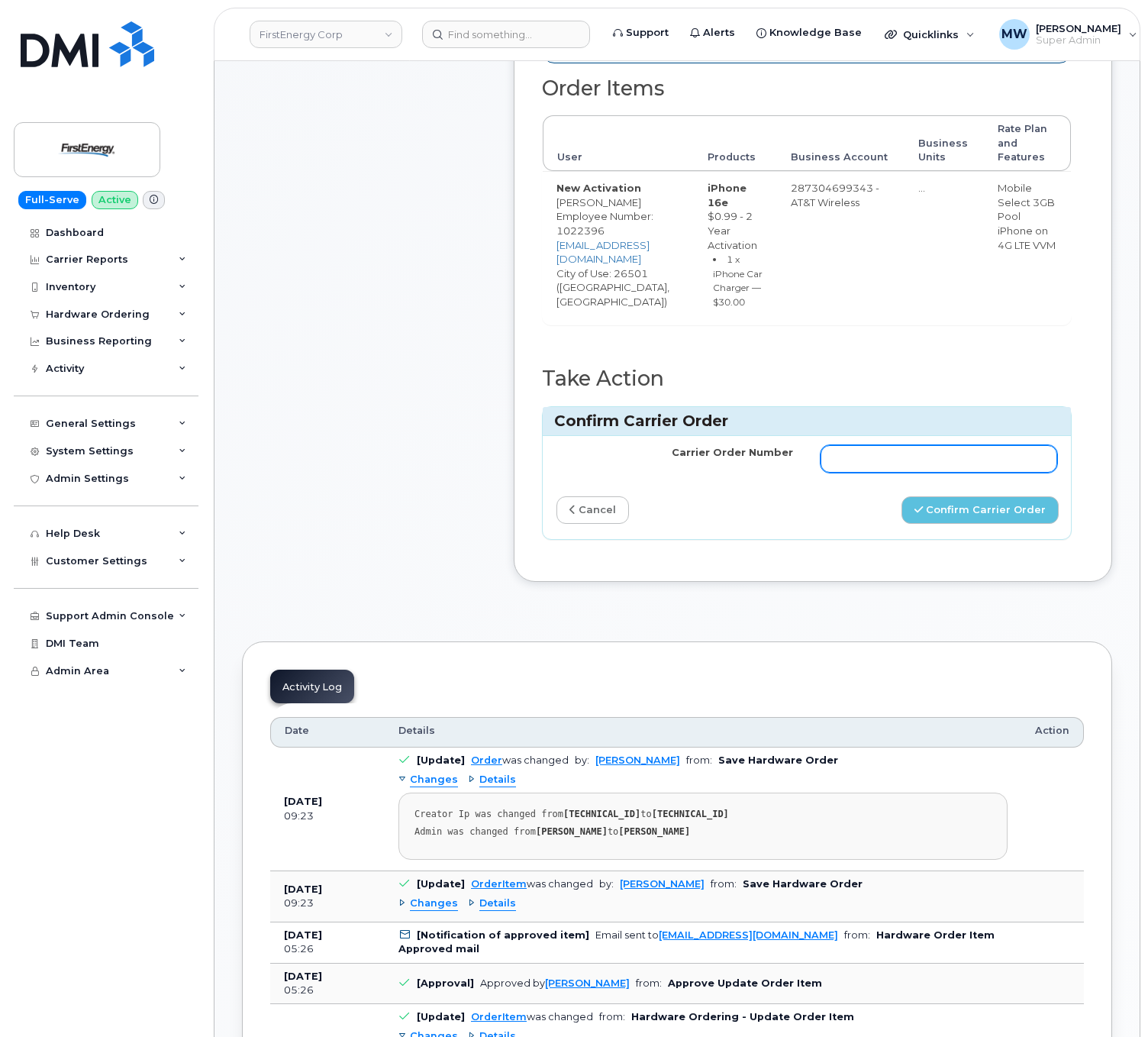
click at [919, 473] on input "Carrier Order Number" at bounding box center [939, 459] width 237 height 28
paste input "10-173354962090179"
type input "10-173354962090179"
click at [981, 525] on button "Confirm Carrier Order" at bounding box center [981, 510] width 157 height 29
